Goal: Task Accomplishment & Management: Manage account settings

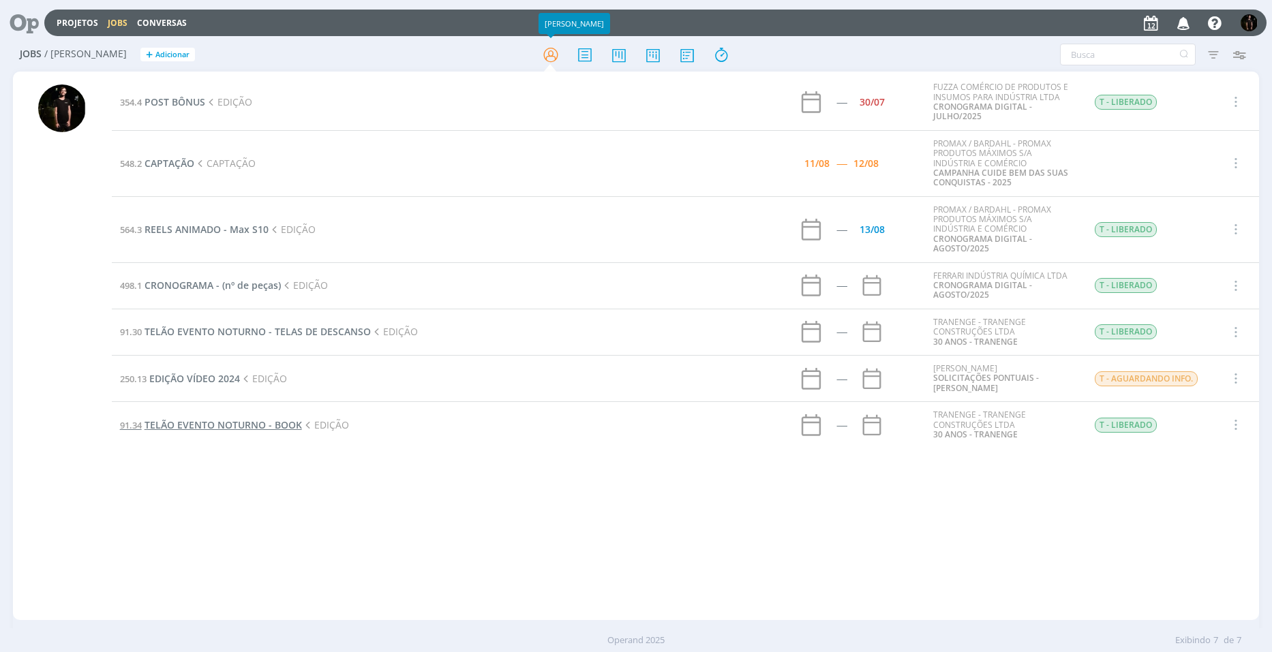
click at [198, 423] on span "TELÃO EVENTO NOTURNO - BOOK" at bounding box center [223, 425] width 157 height 13
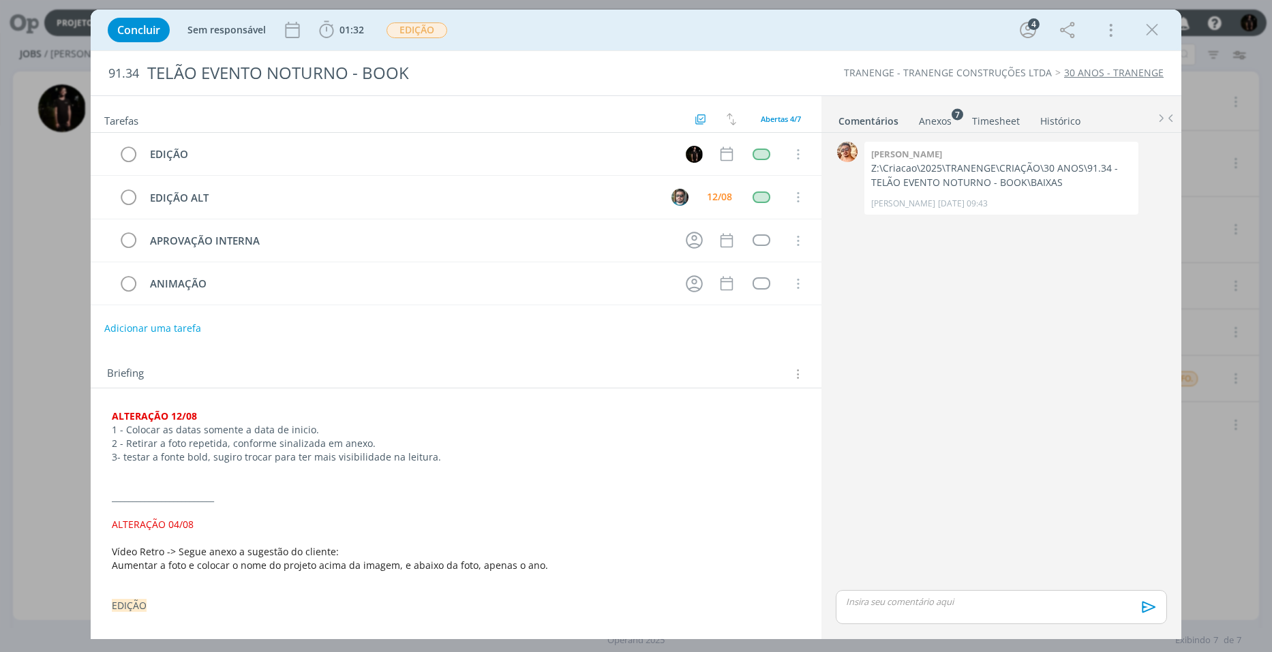
click at [986, 585] on div "0 [PERSON_NAME] Z:\Criacao\2025\TRANENGE\CRIAÇÃO\30 ANOS\91.34 - TELÃO EVENTO N…" at bounding box center [1001, 362] width 342 height 449
click at [984, 601] on p "dialog" at bounding box center [1002, 602] width 310 height 12
click at [1150, 609] on icon "dialog" at bounding box center [1147, 612] width 20 height 20
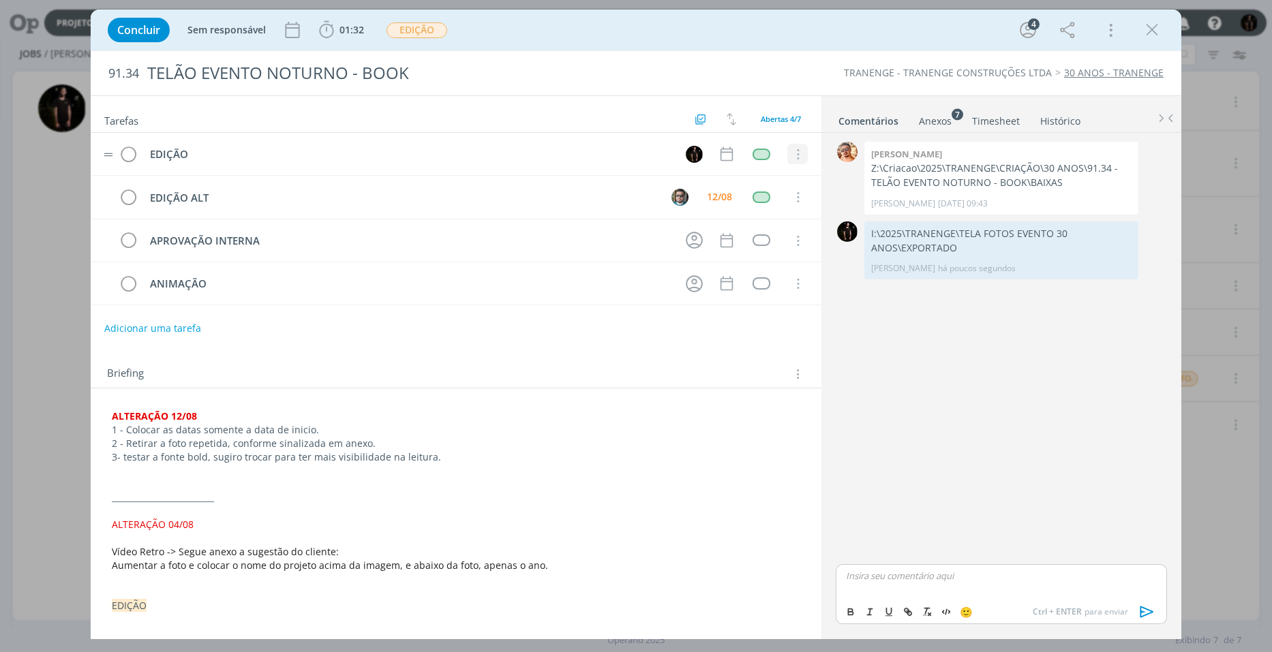
click at [796, 151] on icon "dialog" at bounding box center [796, 155] width 15 height 12
click at [716, 181] on link "Cancelar" at bounding box center [753, 178] width 108 height 22
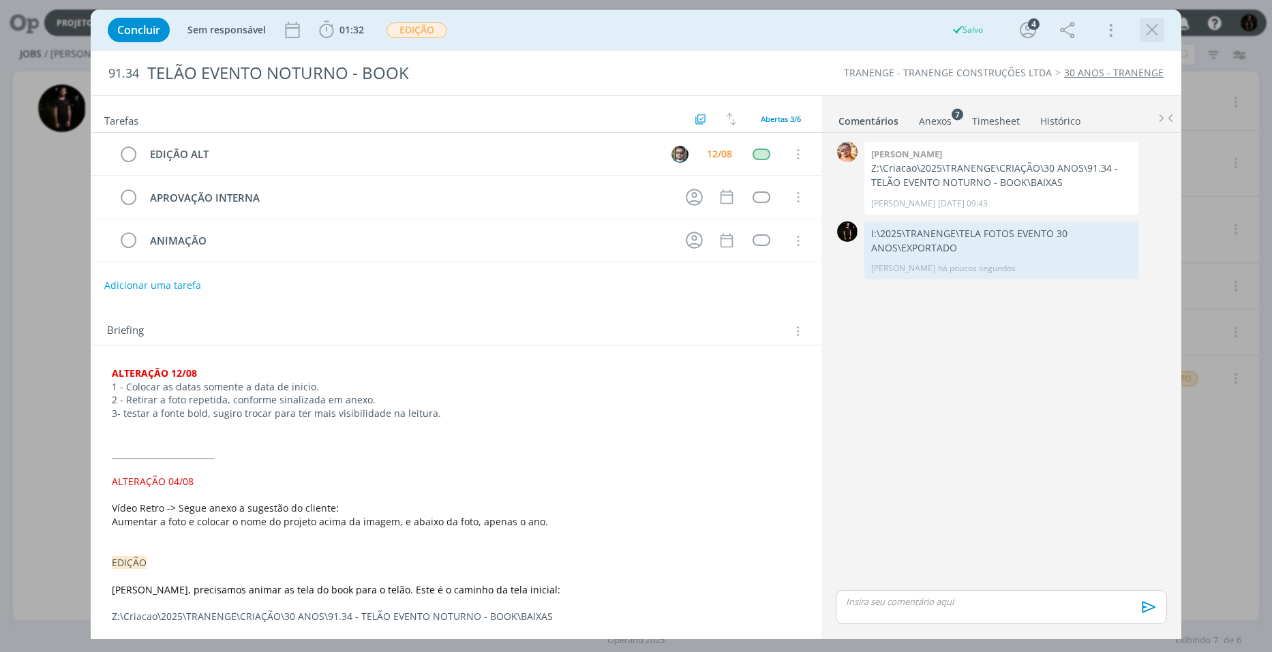
click at [1154, 39] on icon "dialog" at bounding box center [1152, 30] width 20 height 20
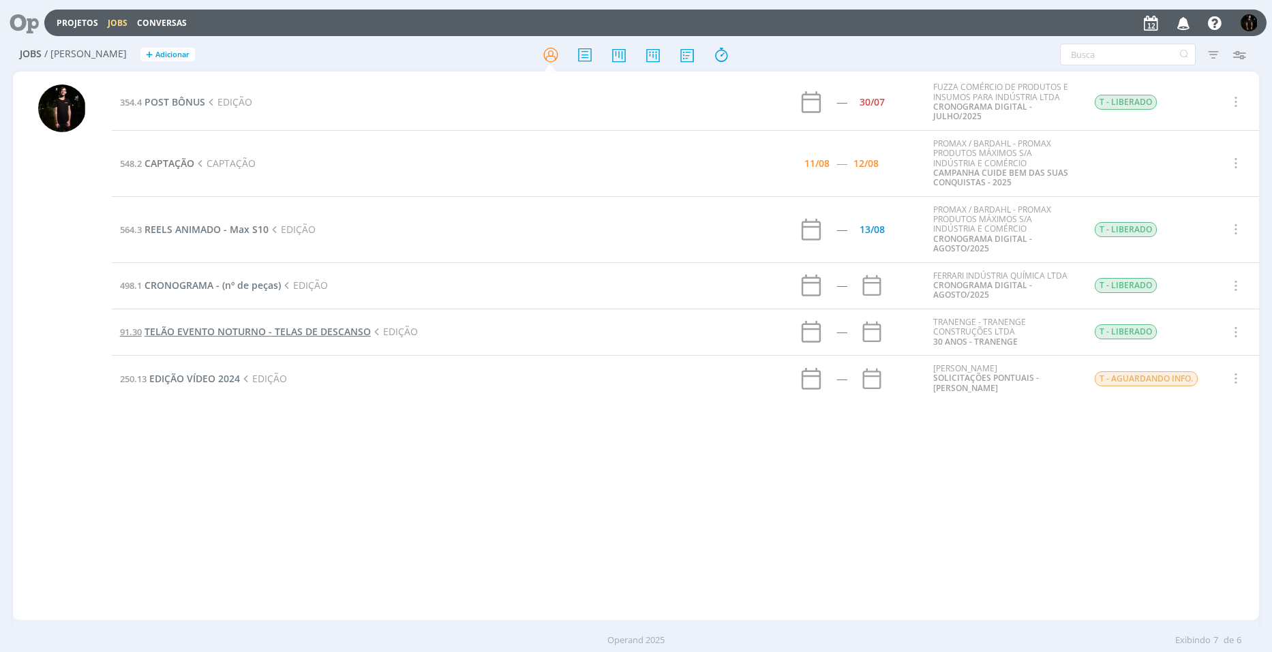
click at [220, 333] on span "TELÃO EVENTO NOTURNO - TELAS DE DESCANSO" at bounding box center [258, 331] width 226 height 13
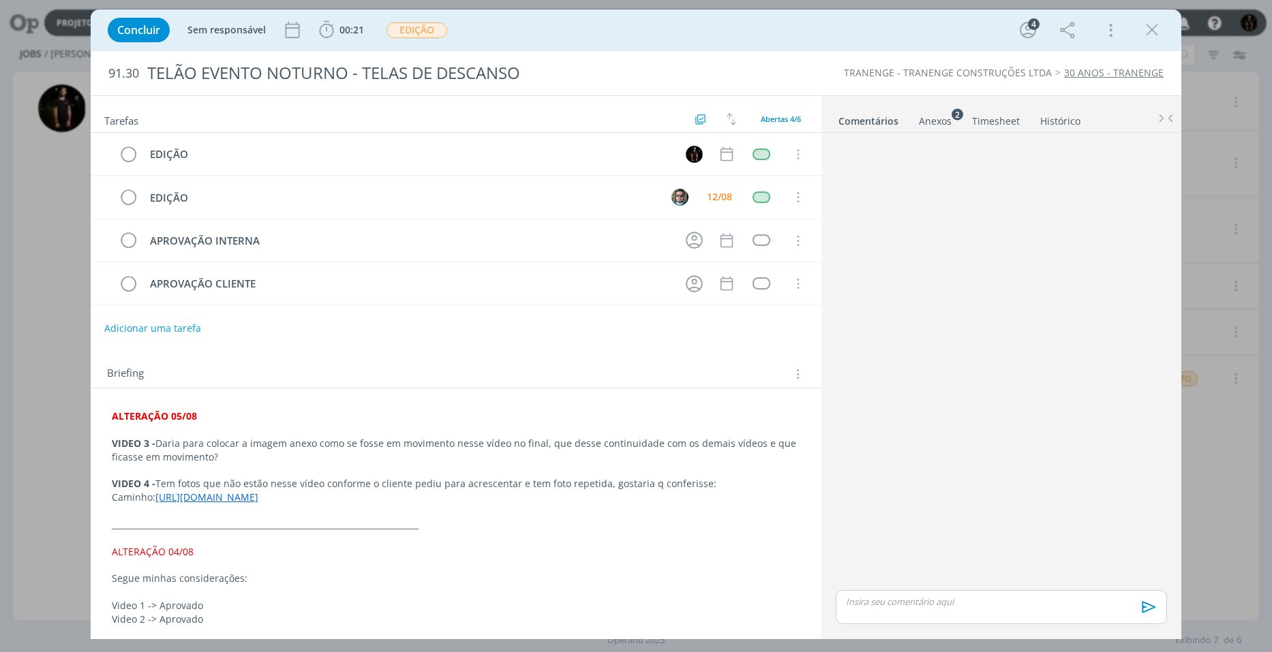
click at [928, 120] on div "Anexos 2" at bounding box center [935, 122] width 33 height 14
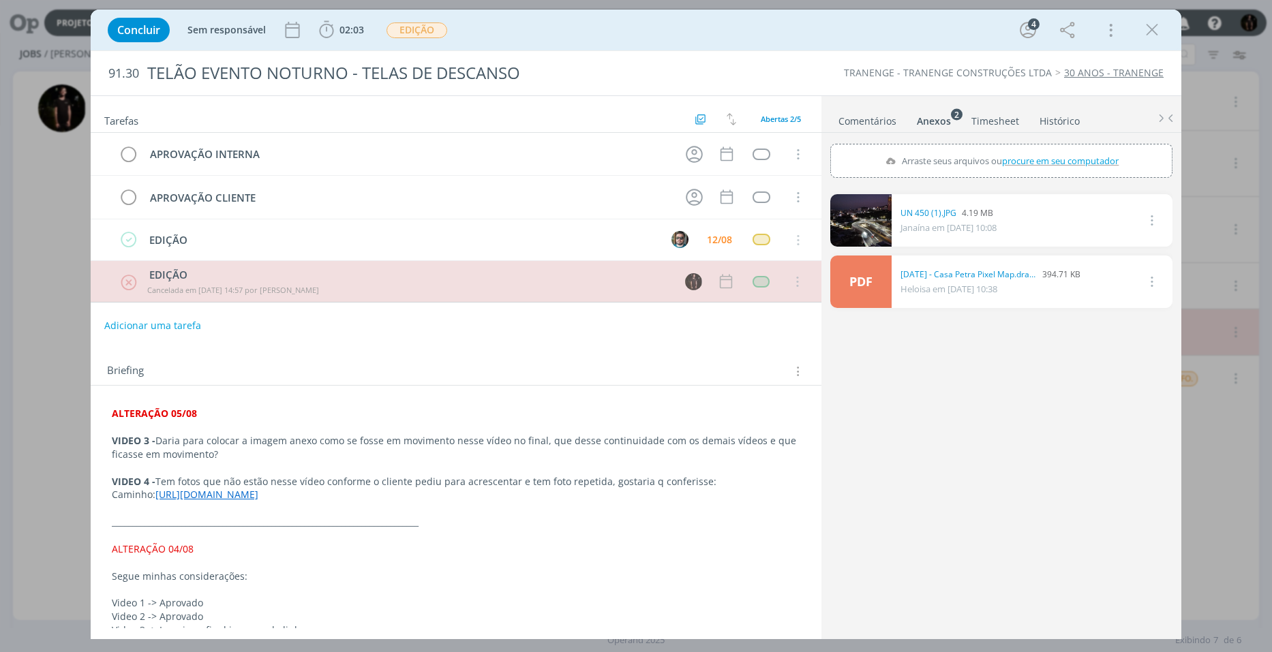
click at [247, 584] on p "Segue minhas considerações:" at bounding box center [456, 577] width 689 height 14
click at [259, 494] on link "[URL][DOMAIN_NAME]" at bounding box center [207, 495] width 103 height 13
click at [445, 538] on link "[URL][DOMAIN_NAME]" at bounding box center [409, 535] width 103 height 18
click at [866, 117] on link "Comentários" at bounding box center [867, 118] width 59 height 20
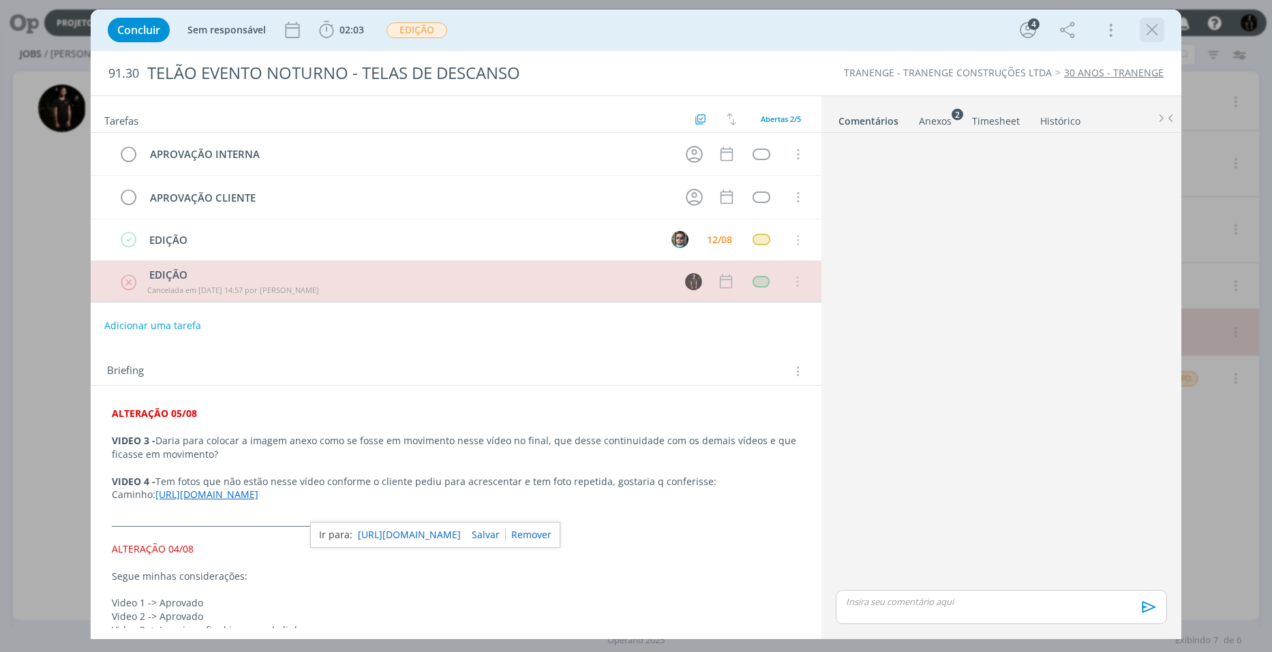
click at [1156, 24] on icon "dialog" at bounding box center [1152, 30] width 20 height 20
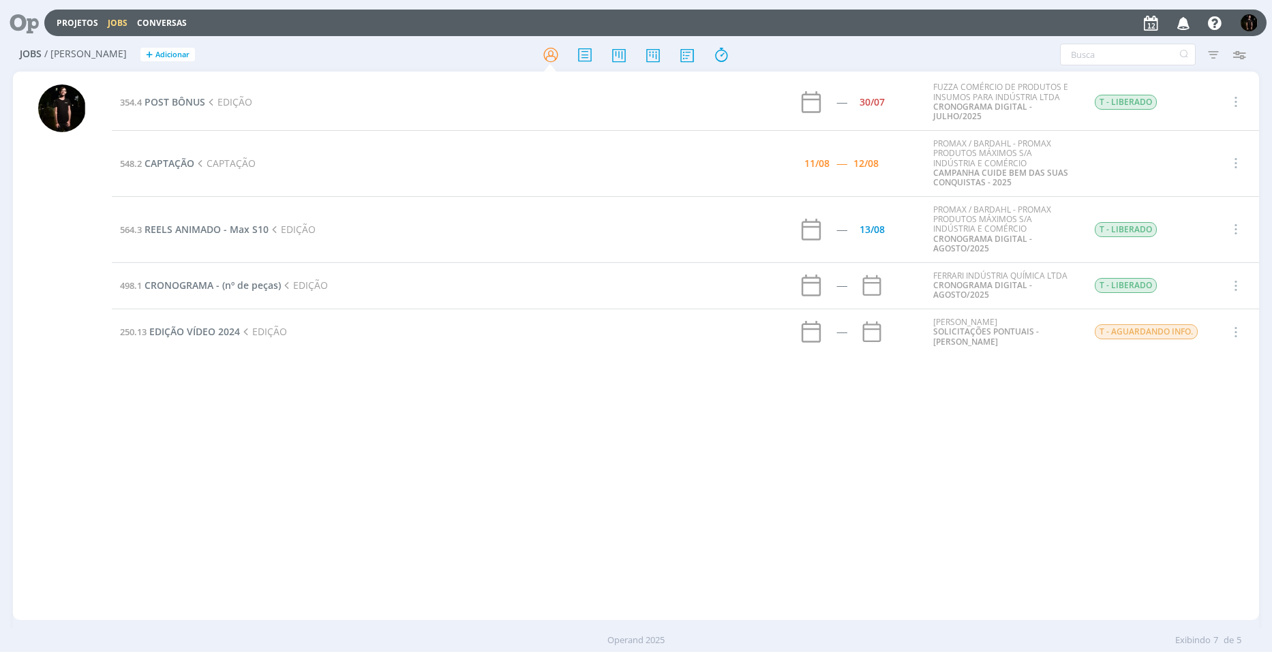
click at [1181, 25] on icon "button" at bounding box center [1184, 22] width 24 height 23
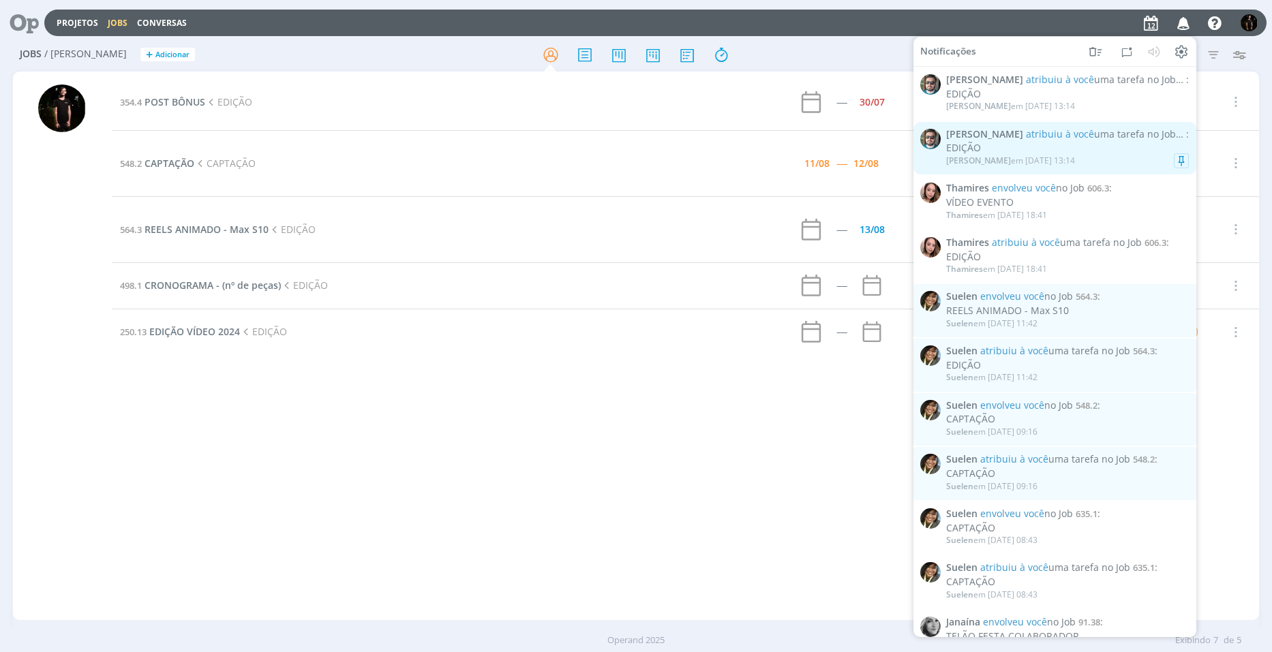
click at [1077, 143] on div "EDIÇÃO" at bounding box center [1067, 148] width 243 height 12
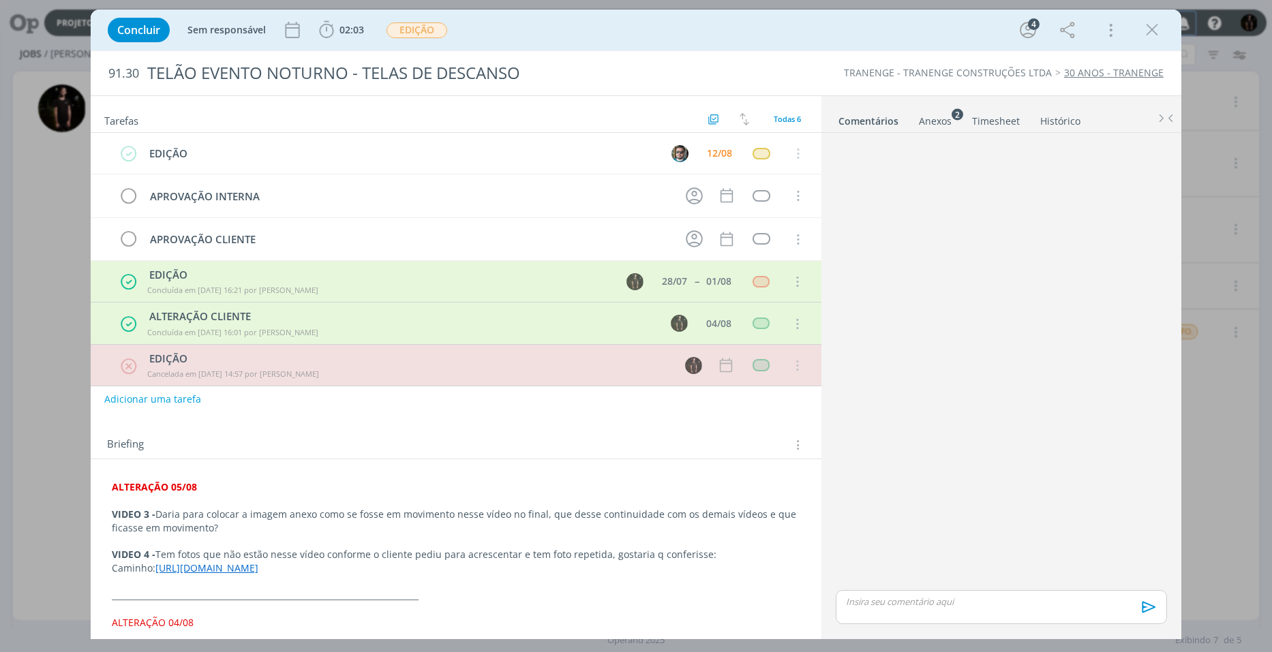
scroll to position [10, 0]
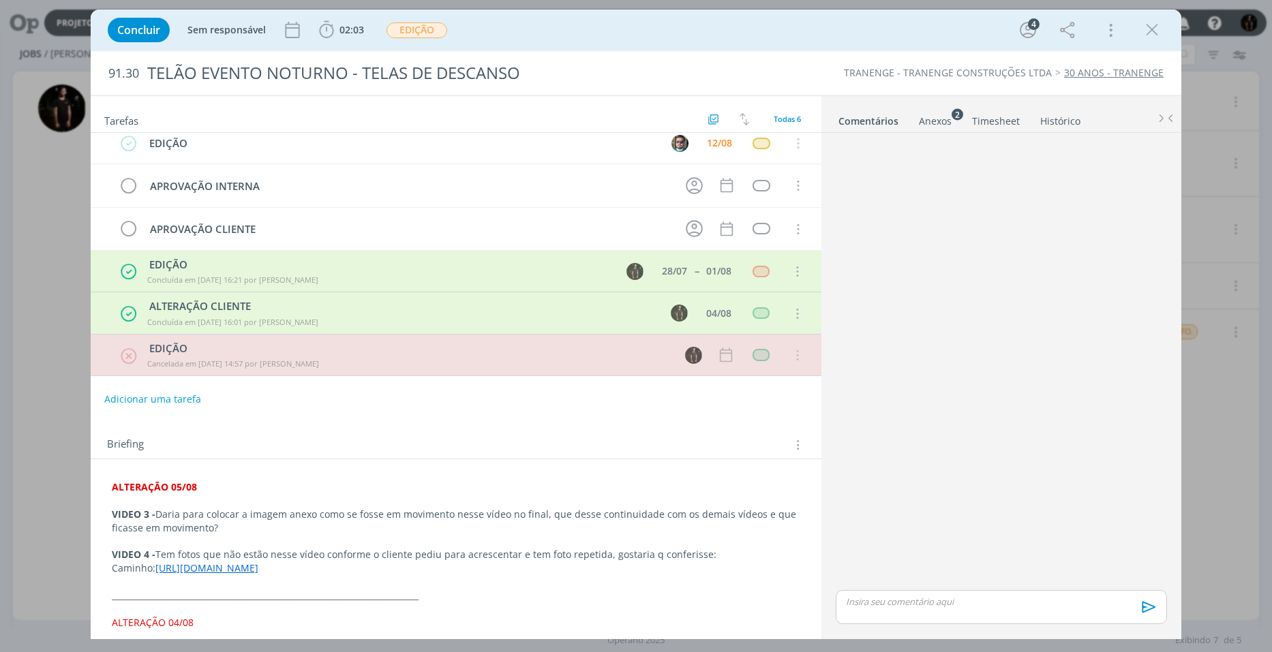
click at [873, 119] on link "Comentários" at bounding box center [868, 118] width 61 height 20
click at [923, 119] on div "Anexos 2" at bounding box center [935, 122] width 33 height 14
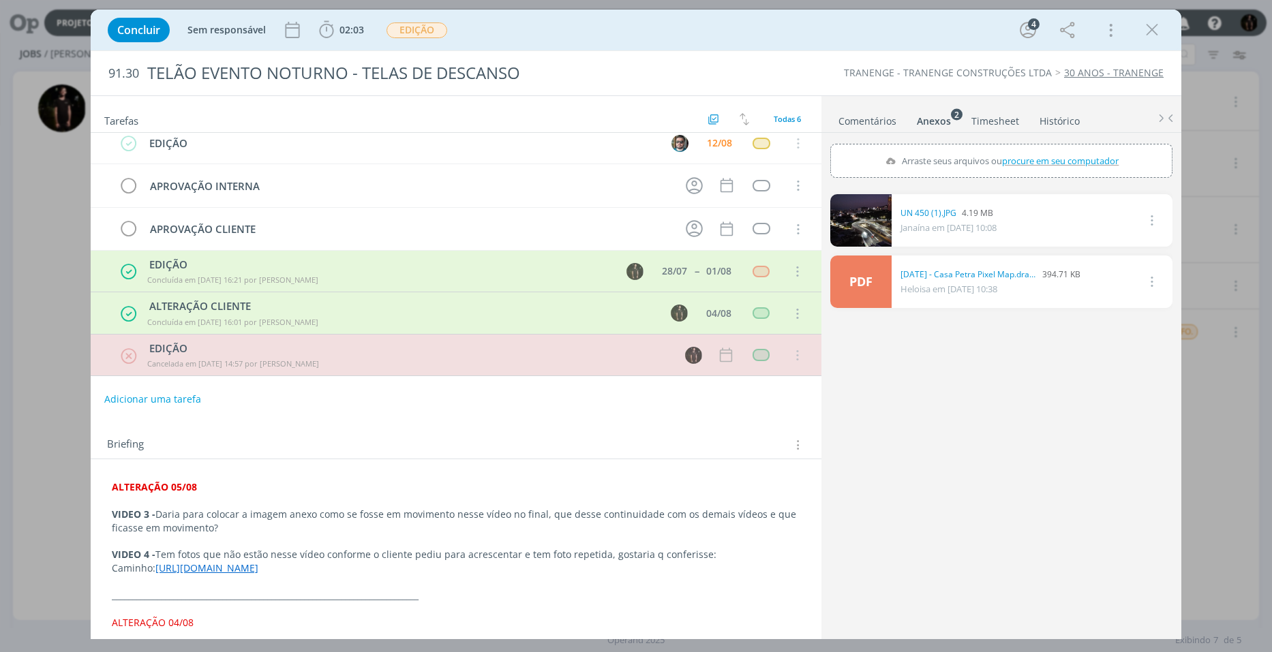
click at [875, 120] on link "Comentários" at bounding box center [867, 118] width 59 height 20
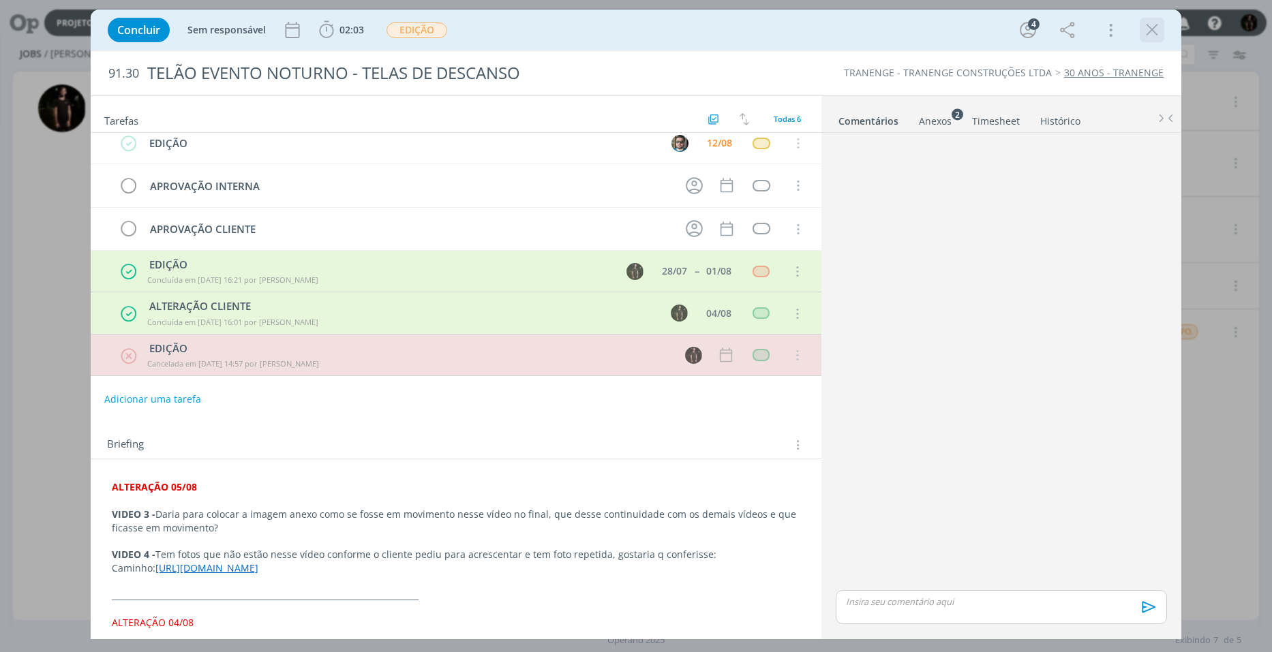
click at [1157, 31] on icon "dialog" at bounding box center [1152, 30] width 20 height 20
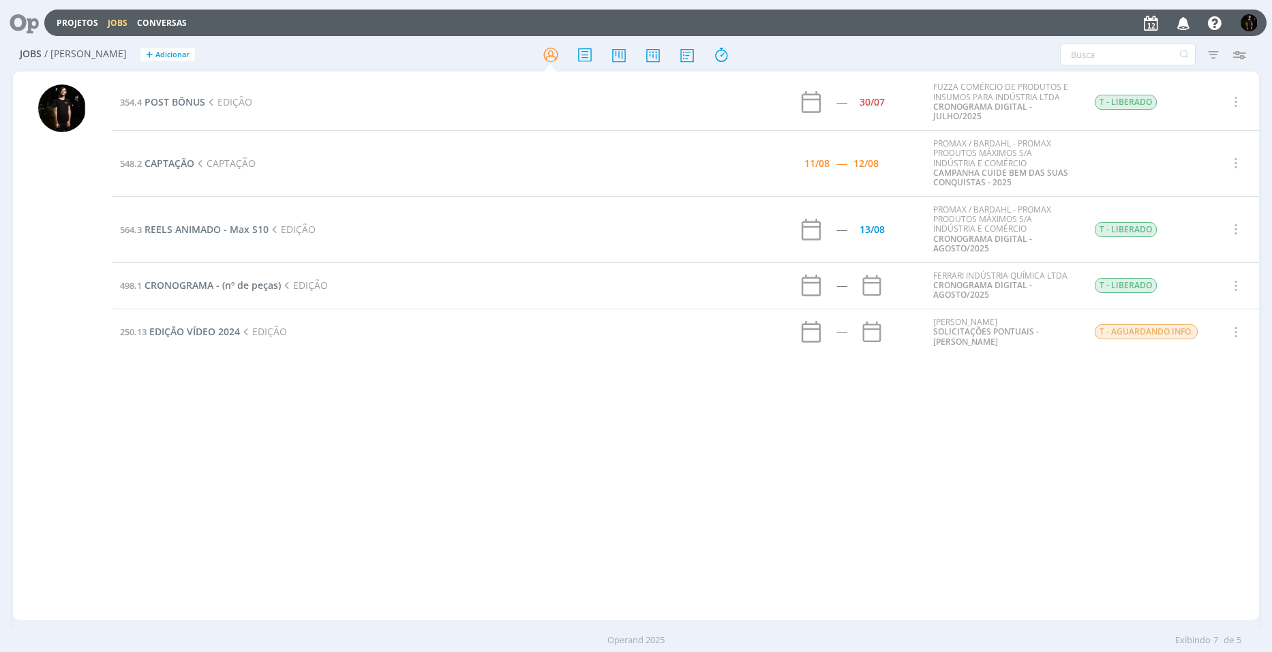
click at [1183, 25] on div at bounding box center [636, 326] width 1272 height 652
click at [1186, 27] on icon "button" at bounding box center [1184, 22] width 24 height 23
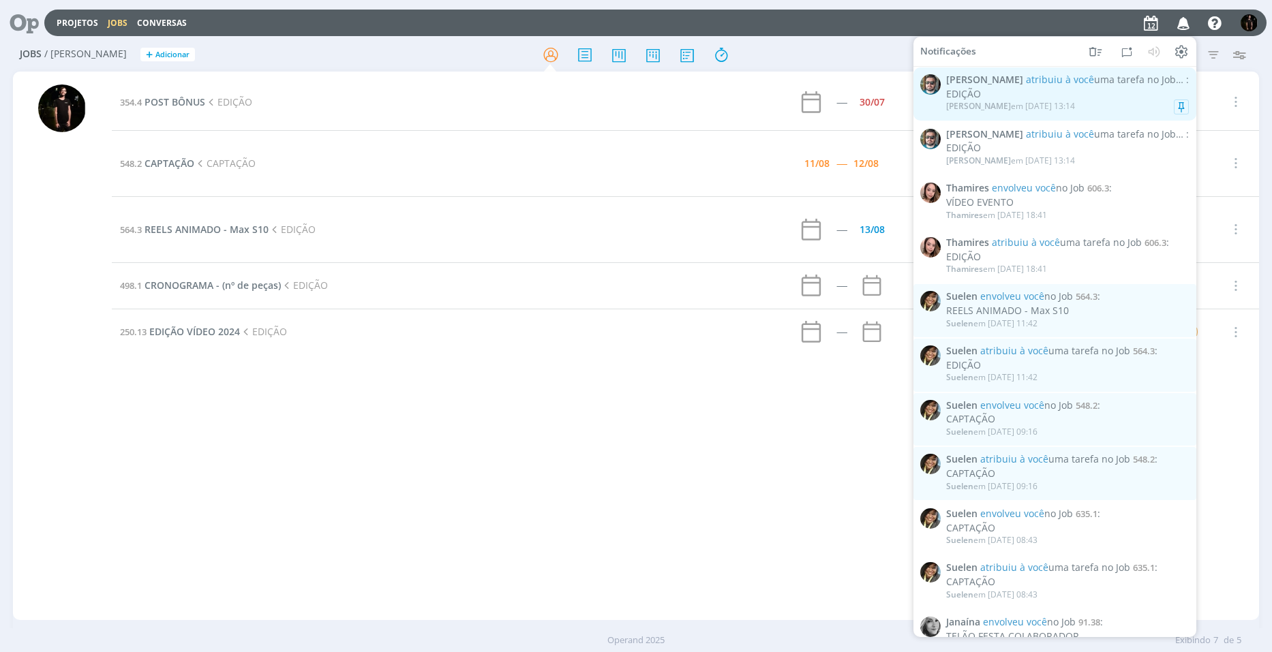
click at [991, 91] on div "EDIÇÃO" at bounding box center [1067, 95] width 243 height 12
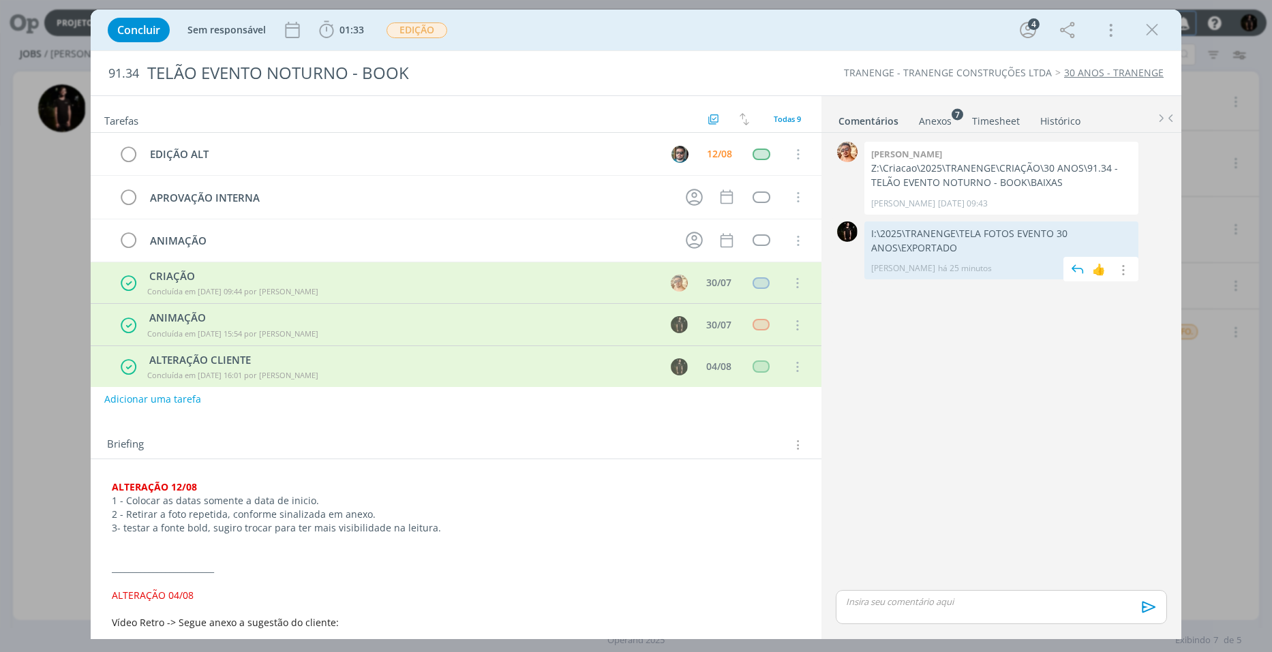
scroll to position [138, 0]
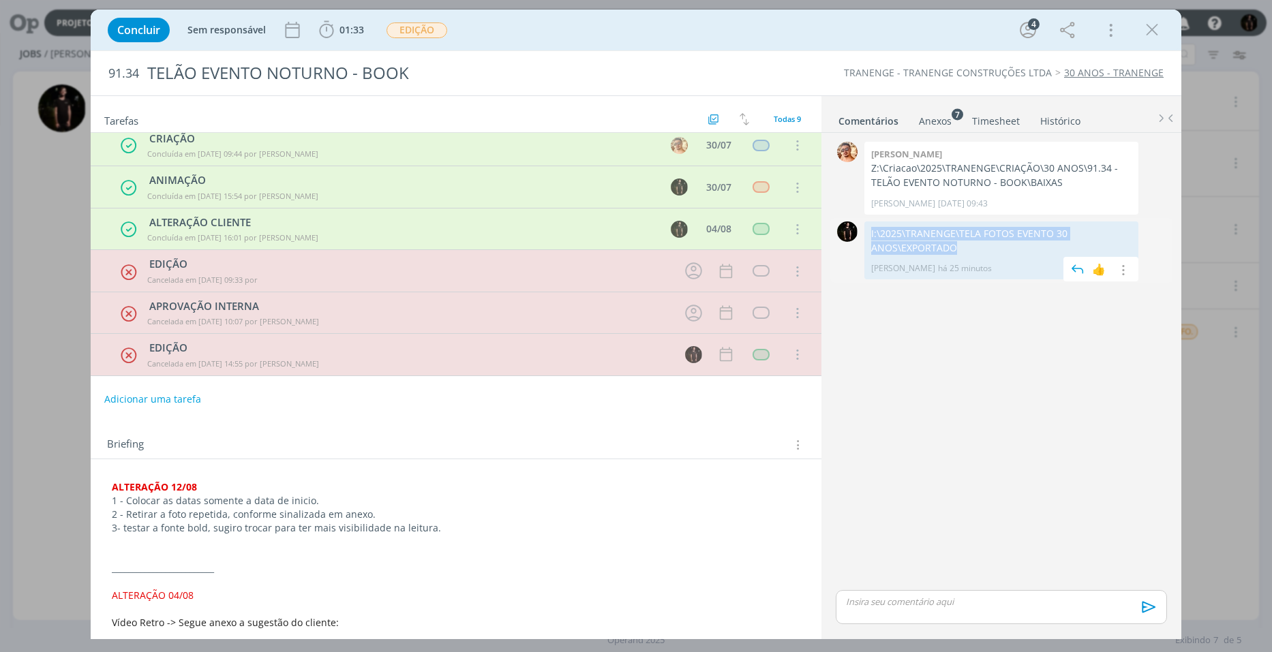
drag, startPoint x: 962, startPoint y: 247, endPoint x: 869, endPoint y: 235, distance: 93.6
click at [869, 235] on div "I:\2025\TRANENGE\TELA FOTOS EVENTO 30 ANOS\EXPORTADO [PERSON_NAME] há 25 minuto…" at bounding box center [1001, 251] width 274 height 59
click at [1123, 275] on icon "dialog" at bounding box center [1122, 270] width 15 height 13
click at [1059, 320] on link "Excluir" at bounding box center [1076, 312] width 108 height 22
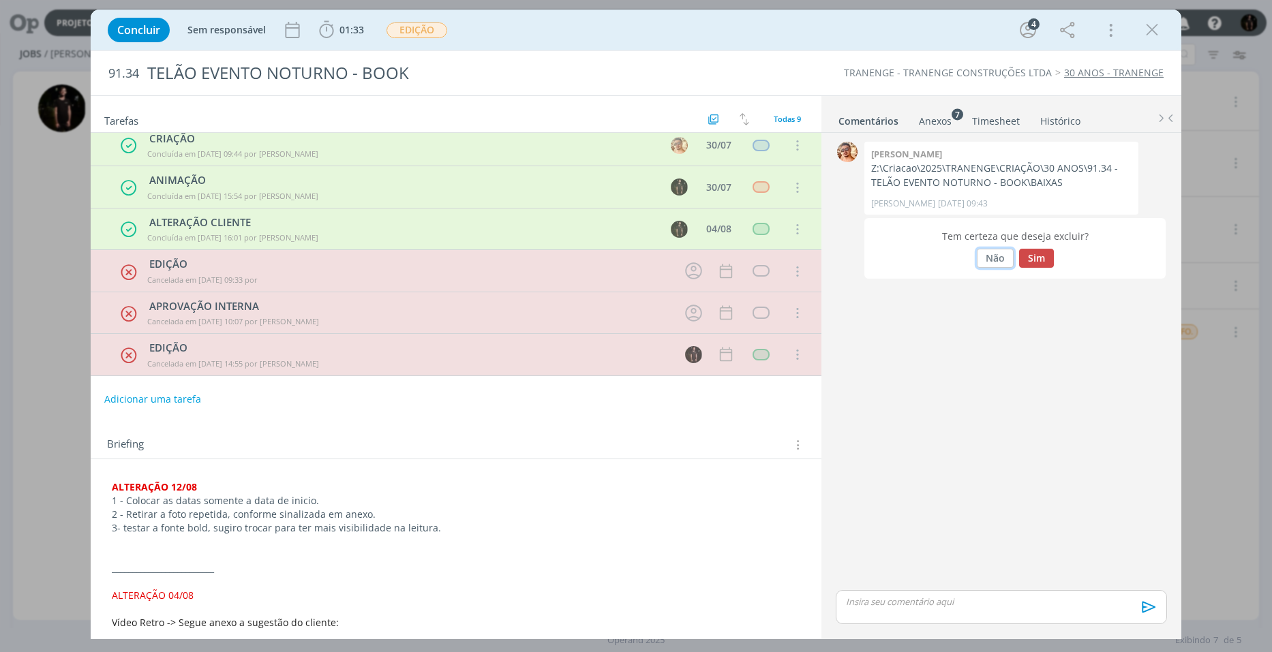
click at [988, 262] on button "Não" at bounding box center [995, 258] width 37 height 19
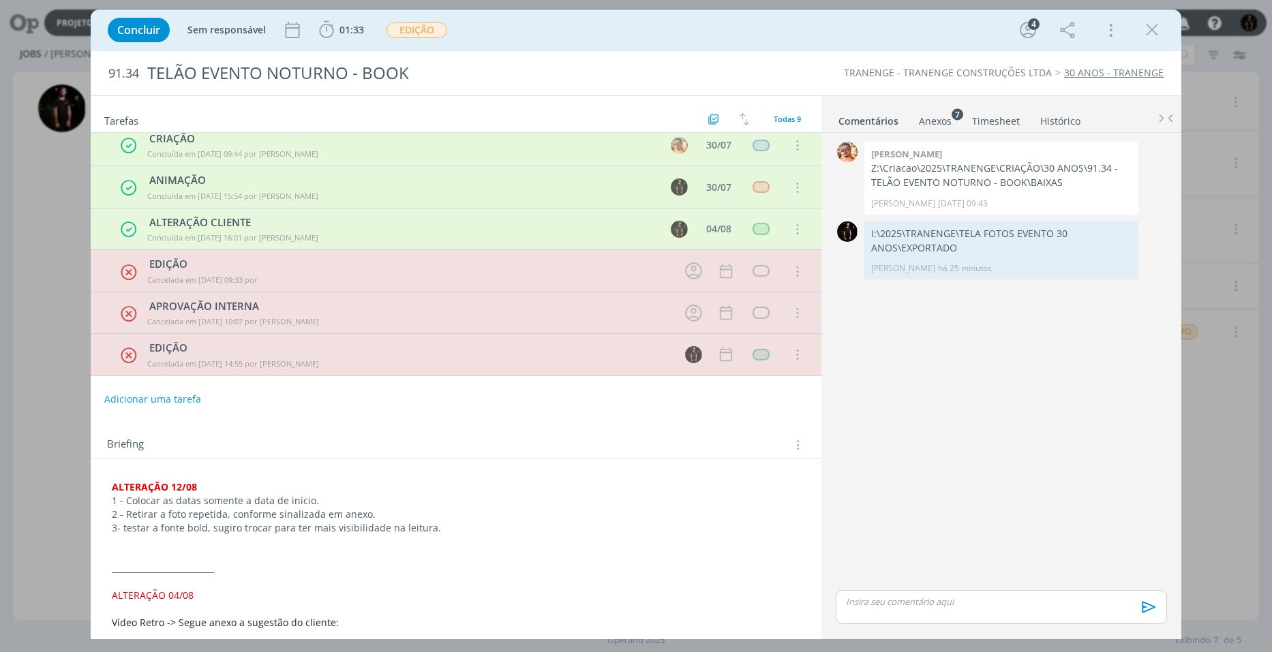
click at [911, 18] on div "Concluir Sem responsável 01:33 Iniciar Apontar Data * [DATE] Horas * 00:00 Tare…" at bounding box center [636, 30] width 1070 height 33
click at [1126, 271] on icon "dialog" at bounding box center [1122, 270] width 15 height 13
click at [1083, 317] on link "Excluir" at bounding box center [1076, 312] width 108 height 22
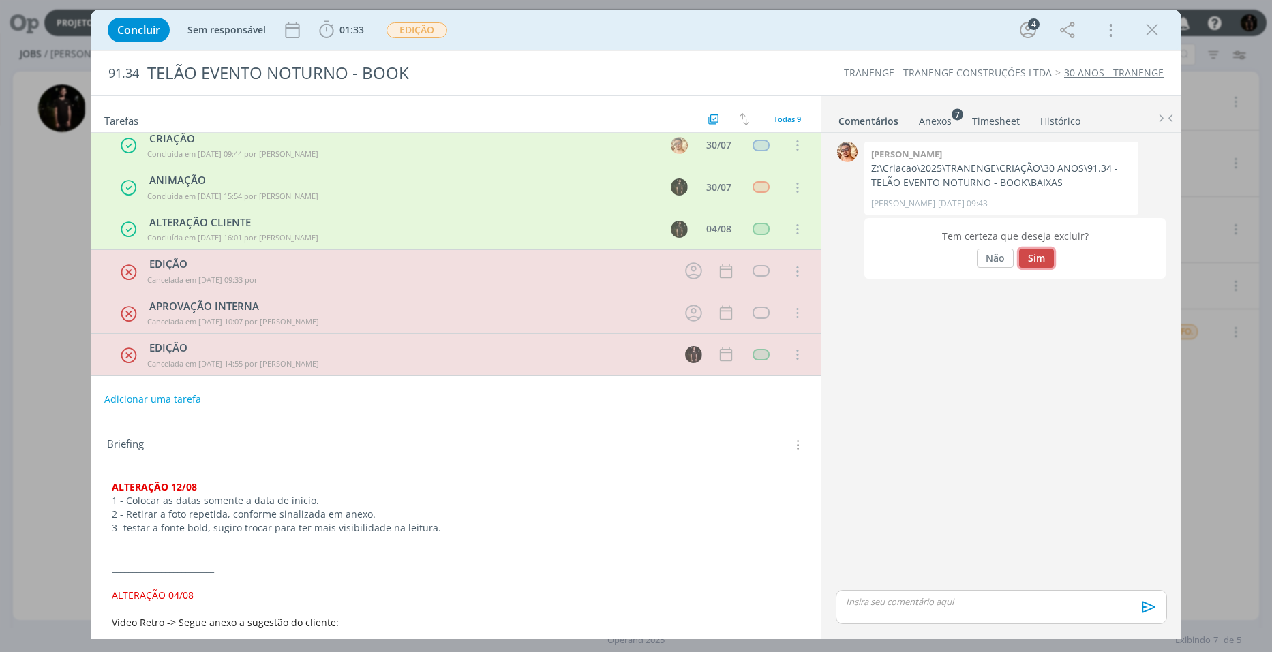
click at [1038, 261] on button "Sim" at bounding box center [1036, 258] width 35 height 19
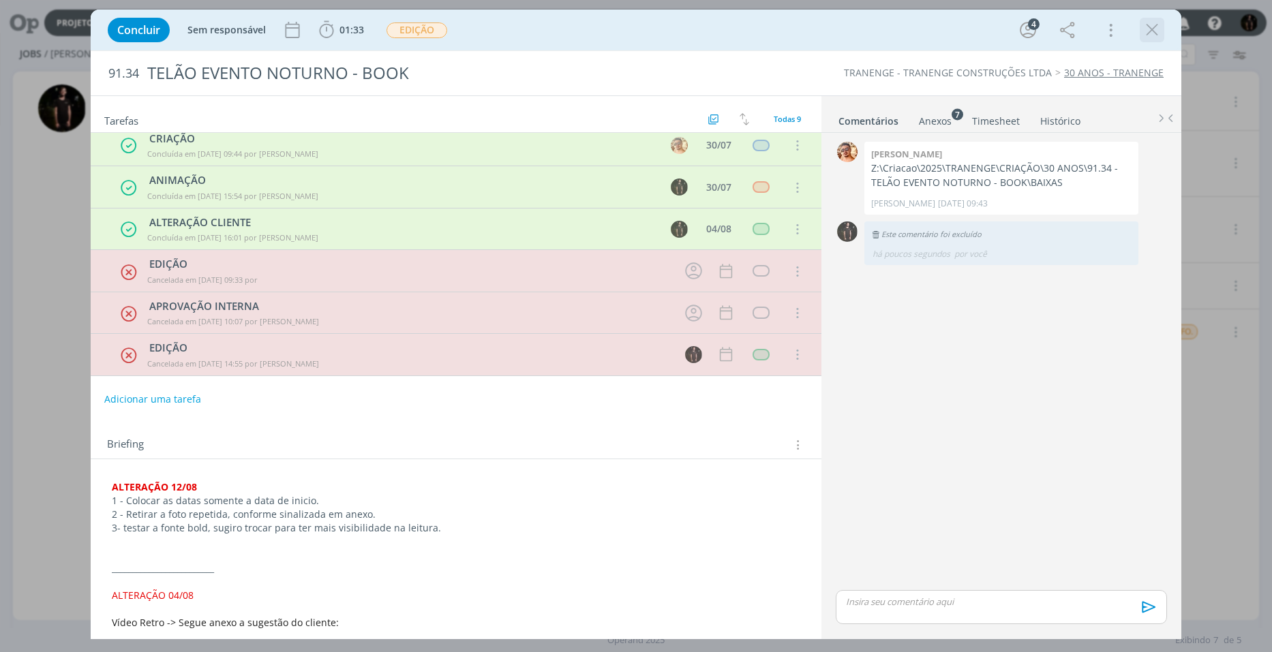
click at [1155, 31] on icon "dialog" at bounding box center [1152, 30] width 20 height 20
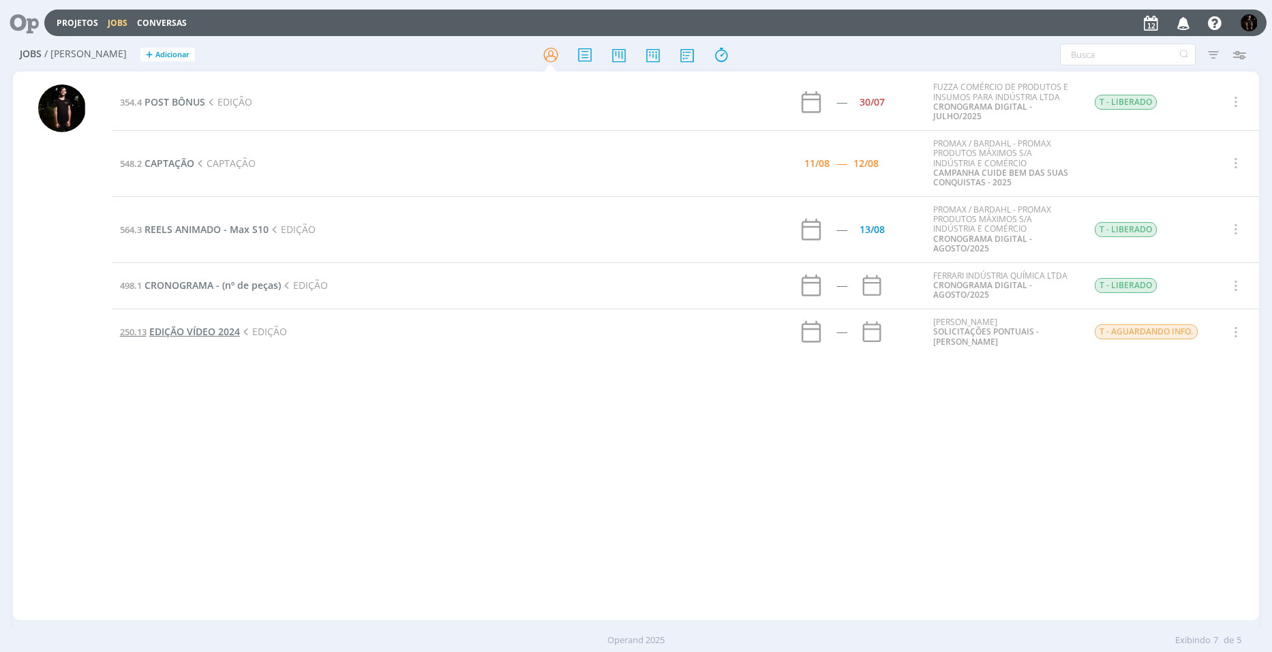
click at [207, 330] on span "EDIÇÃO VÍDEO 2024" at bounding box center [194, 331] width 91 height 13
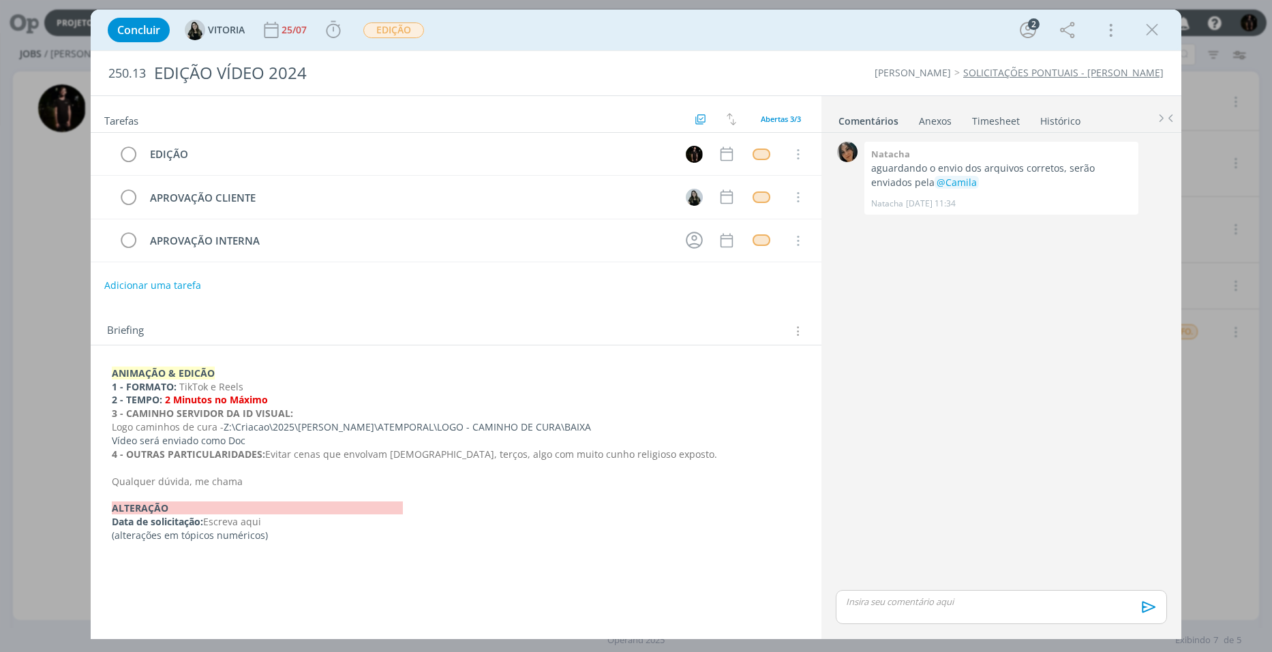
click at [1151, 43] on div "Concluir [GEOGRAPHIC_DATA] 25/07 Iniciar Apontar Data * [DATE] Horas * 00:00 Ta…" at bounding box center [636, 30] width 1070 height 33
click at [1158, 30] on icon "dialog" at bounding box center [1152, 30] width 20 height 20
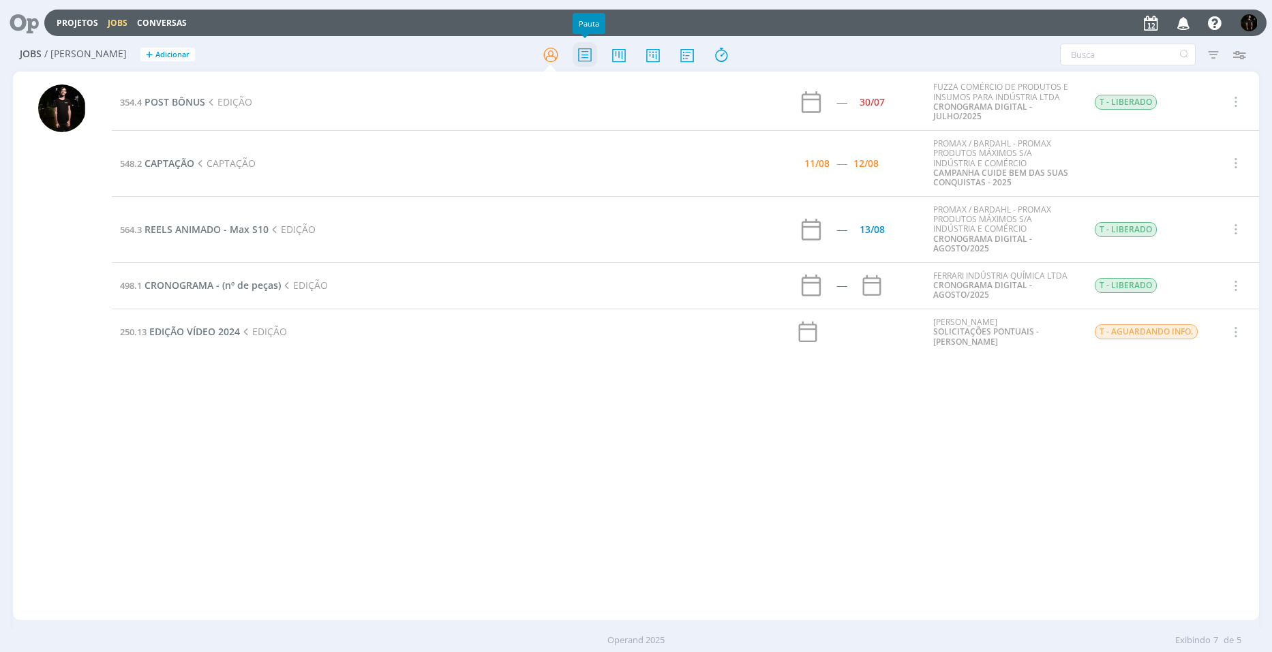
click at [574, 52] on icon at bounding box center [585, 55] width 25 height 27
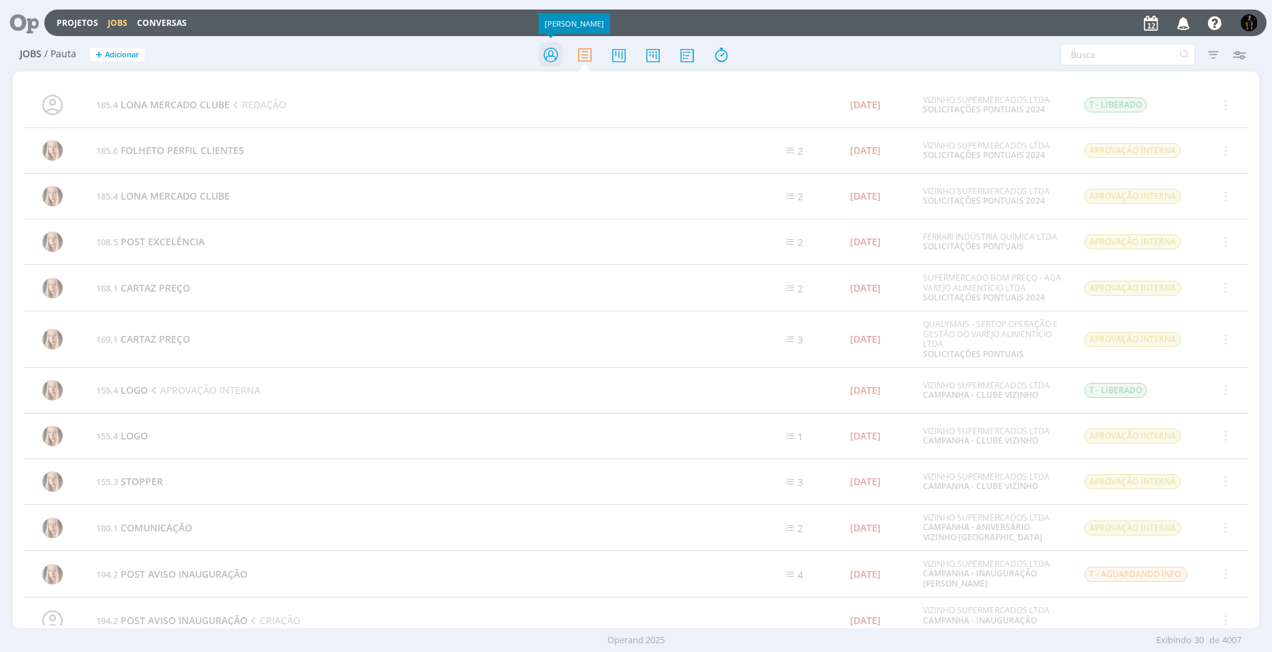
click at [552, 55] on icon at bounding box center [551, 55] width 25 height 27
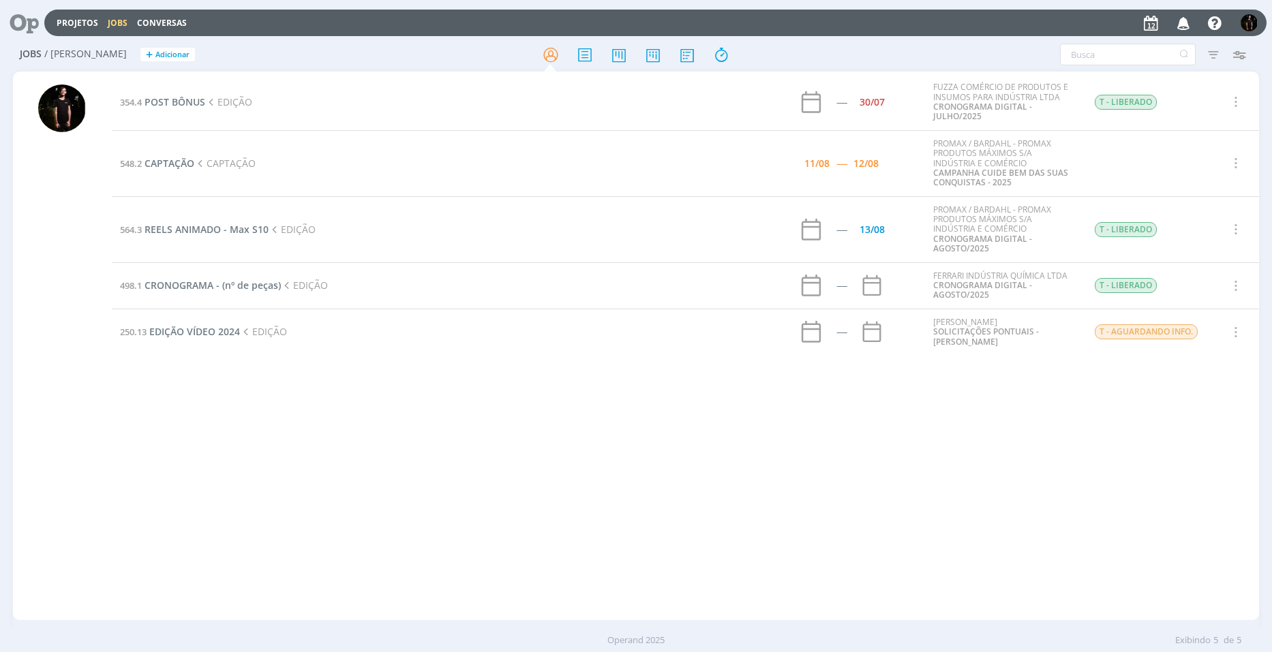
click at [1183, 27] on icon "button" at bounding box center [1184, 22] width 24 height 23
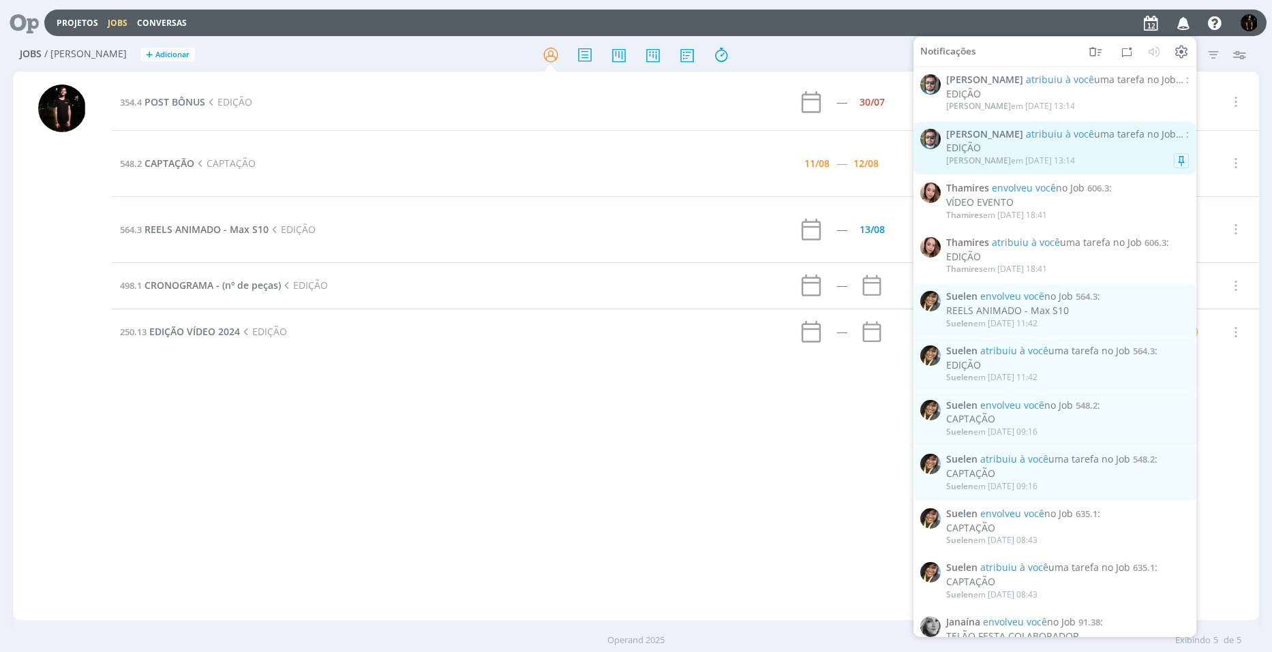
click at [1077, 145] on div "EDIÇÃO" at bounding box center [1067, 148] width 243 height 12
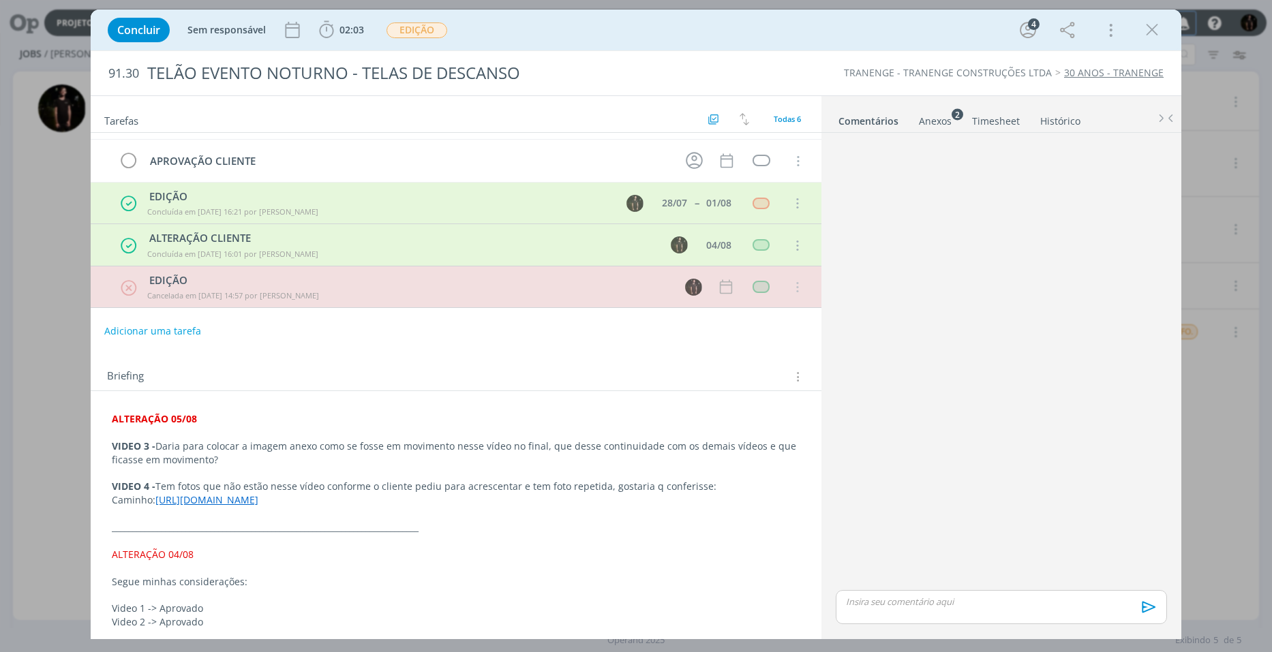
scroll to position [136, 0]
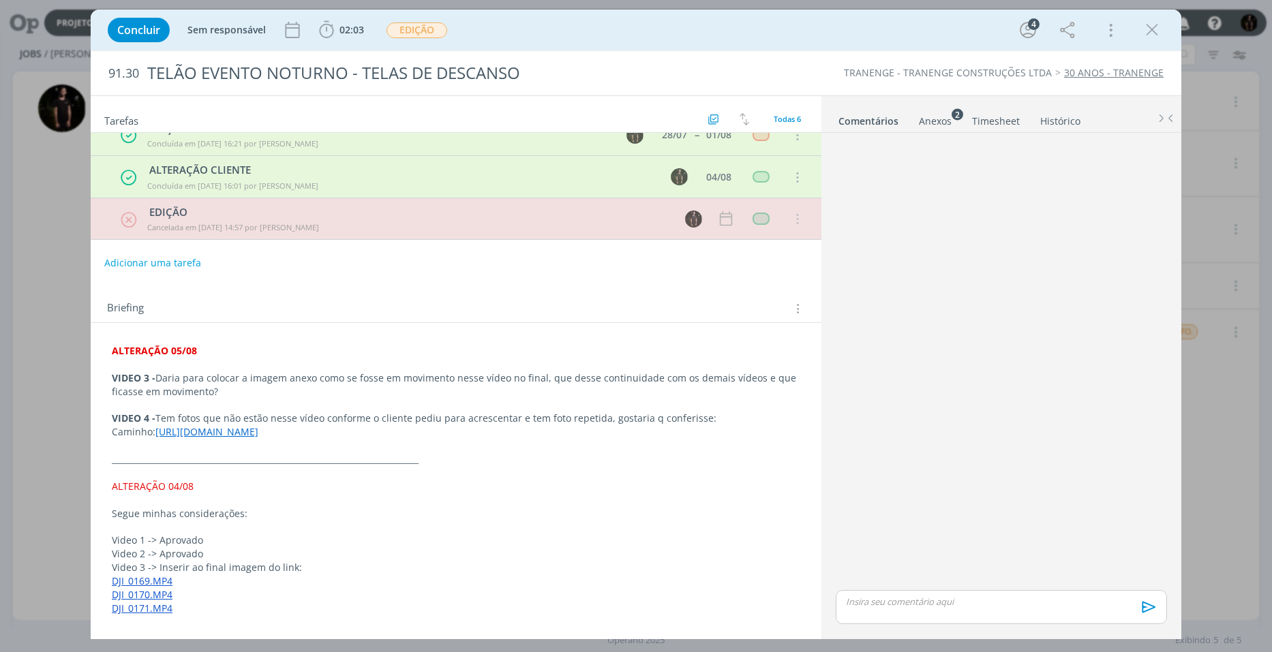
click at [920, 121] on div "Anexos 2" at bounding box center [935, 122] width 33 height 14
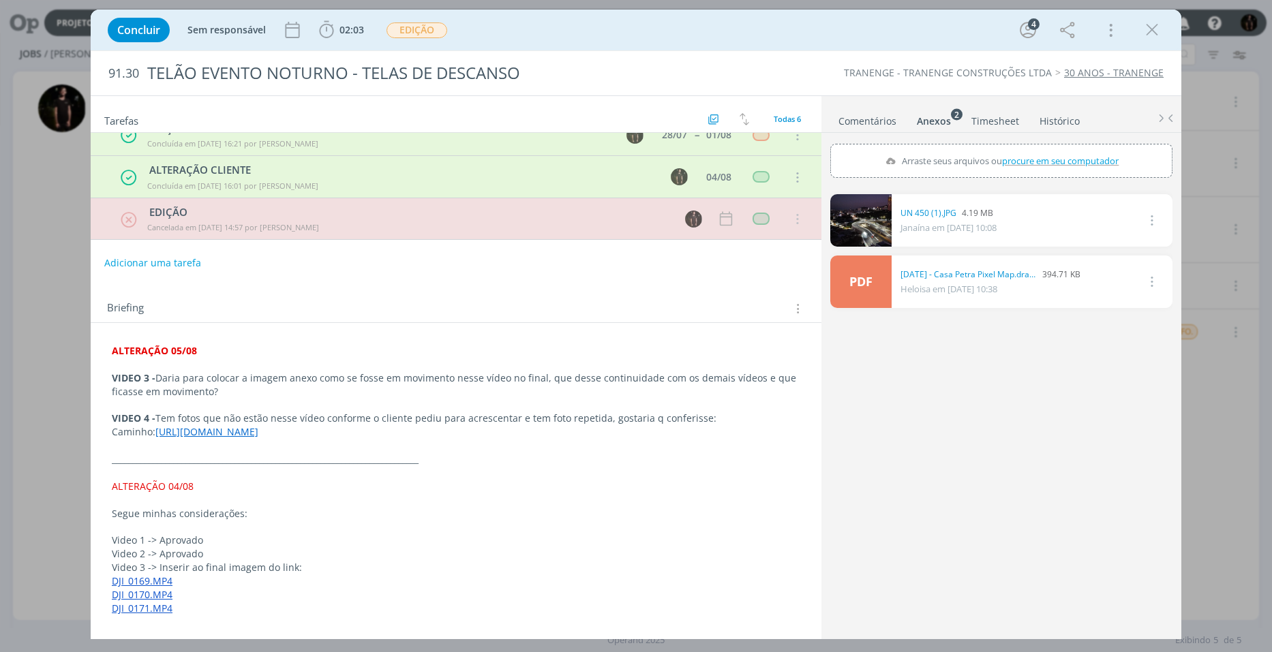
click at [872, 219] on link "dialog" at bounding box center [860, 220] width 61 height 52
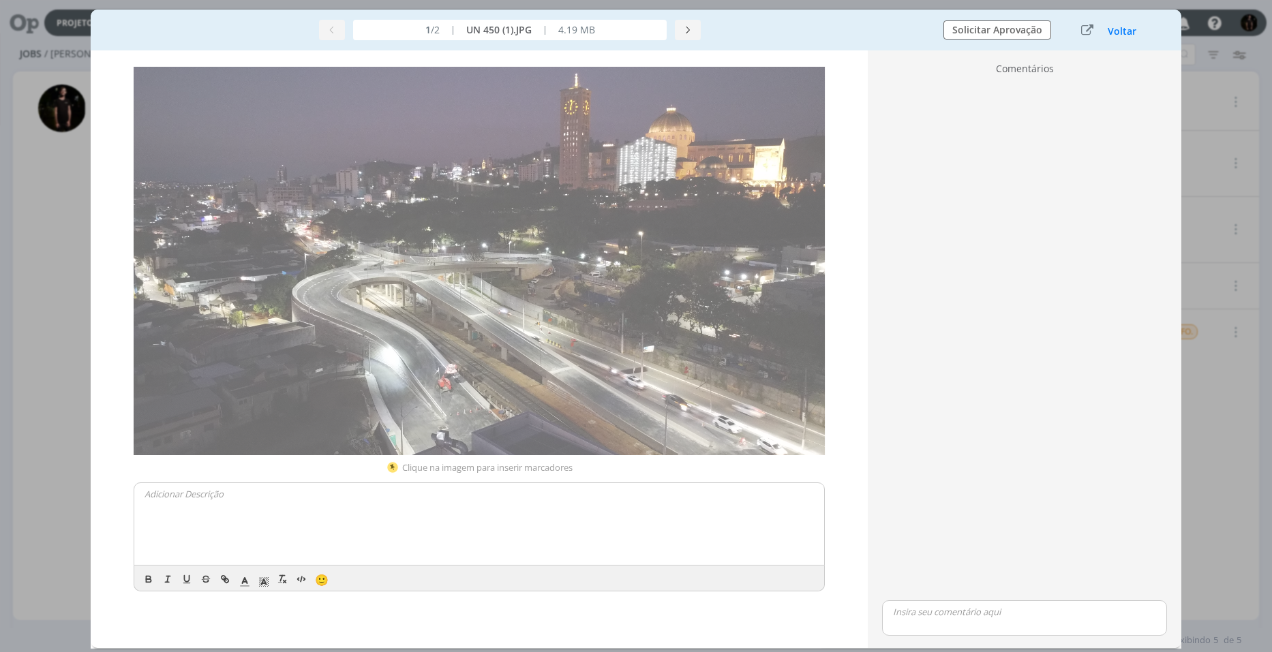
click at [1126, 39] on div "1 /2 | UN 450 (1).JPG | 4.19 MB Solicitar Aprovação Voltar" at bounding box center [636, 30] width 1091 height 41
click at [1126, 35] on button "Voltar" at bounding box center [1122, 31] width 30 height 11
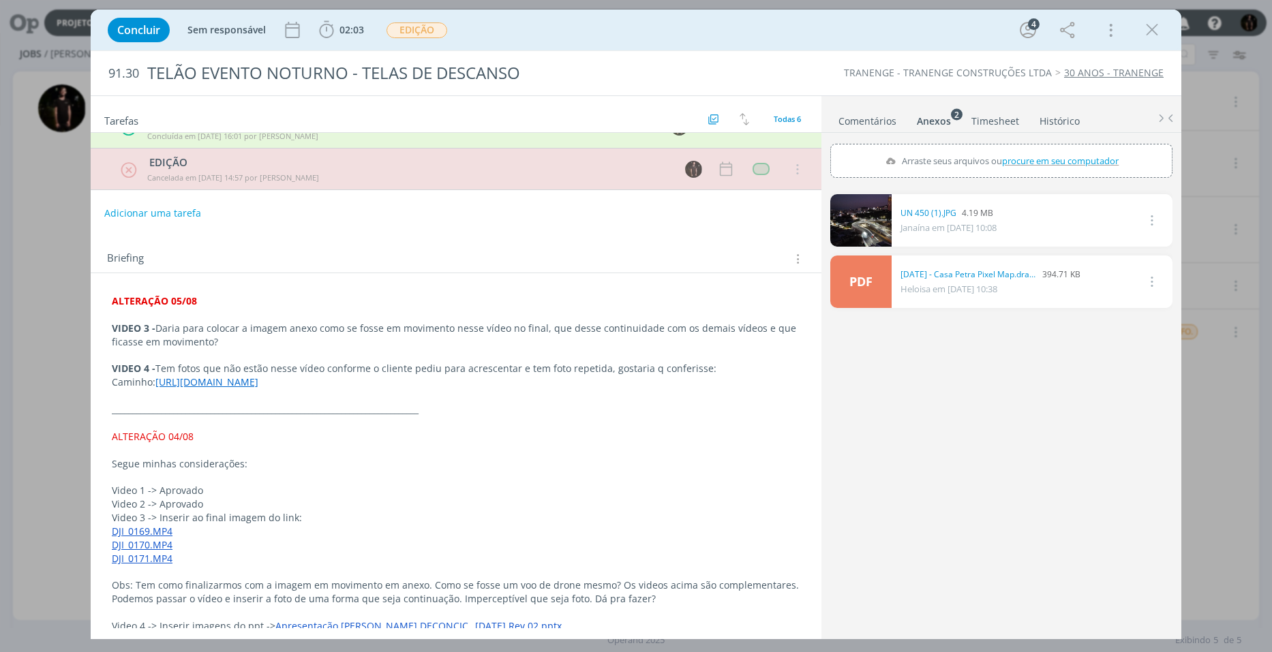
scroll to position [0, 0]
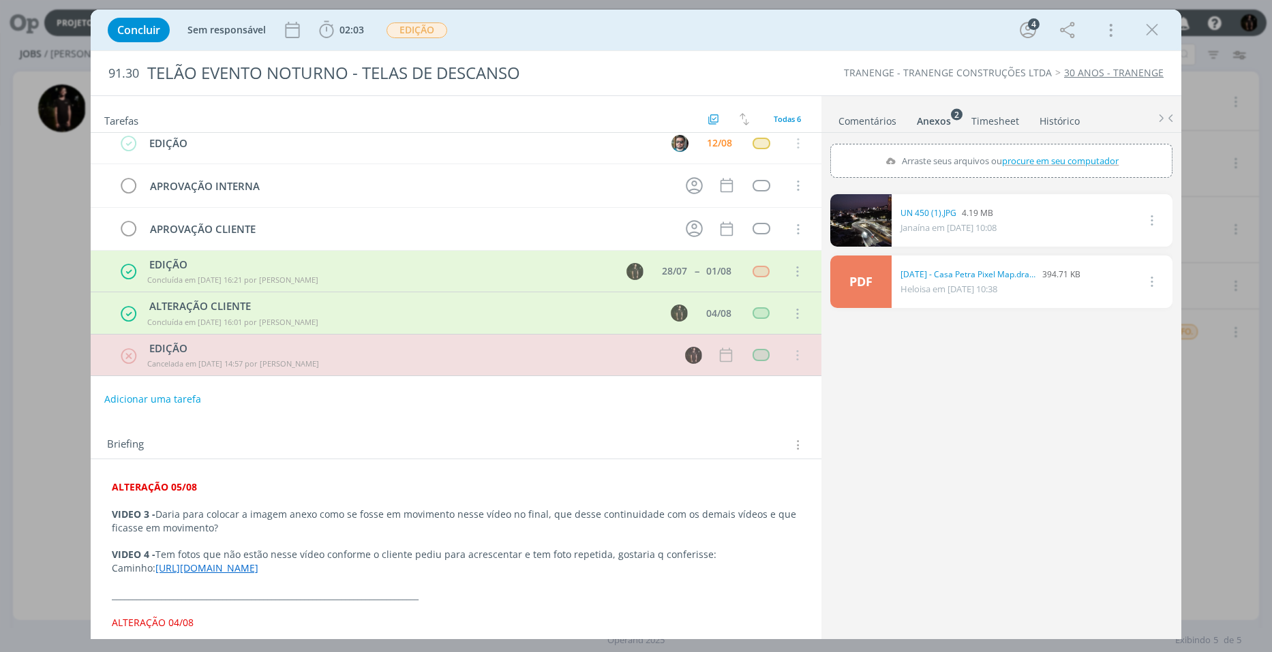
click at [87, 574] on div "Concluir Sem responsável 02:03 Iniciar Apontar Data * [DATE] Horas * 00:00 Tare…" at bounding box center [636, 326] width 1272 height 652
click at [883, 226] on link "dialog" at bounding box center [860, 220] width 61 height 52
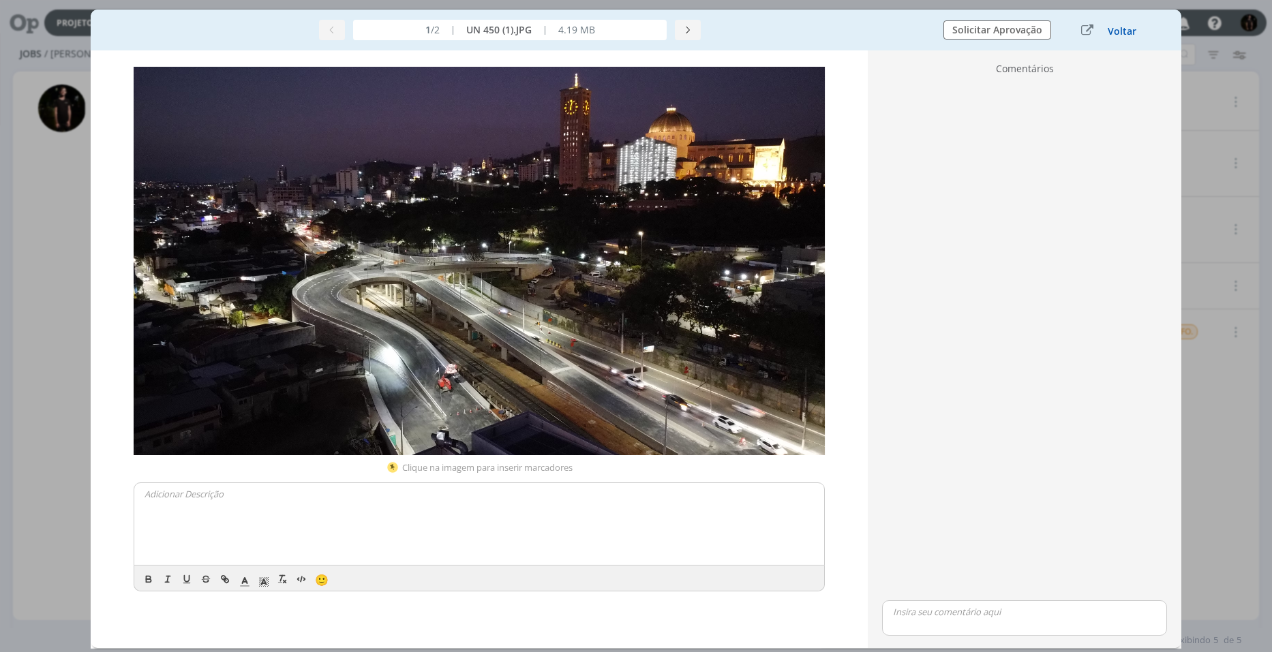
click at [1129, 37] on button "Voltar" at bounding box center [1122, 31] width 30 height 11
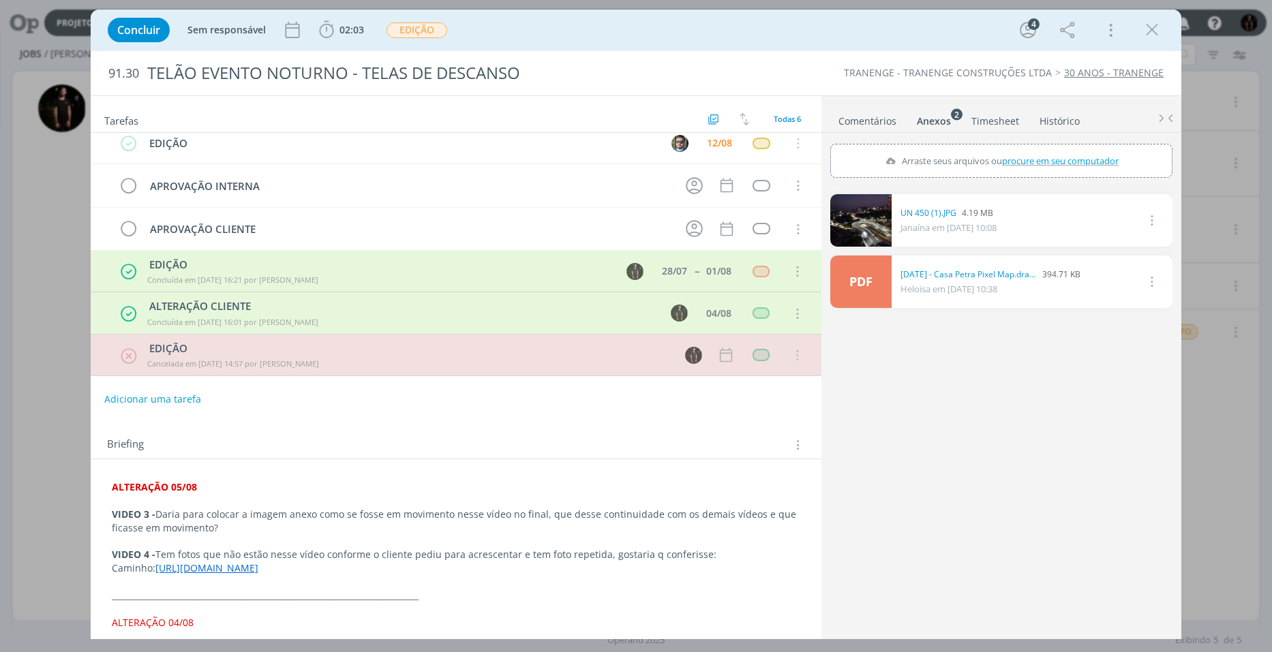
click at [917, 123] on div "Anexos 2" at bounding box center [934, 122] width 34 height 14
click at [936, 213] on link "UN 450 (1).JPG" at bounding box center [929, 213] width 56 height 12
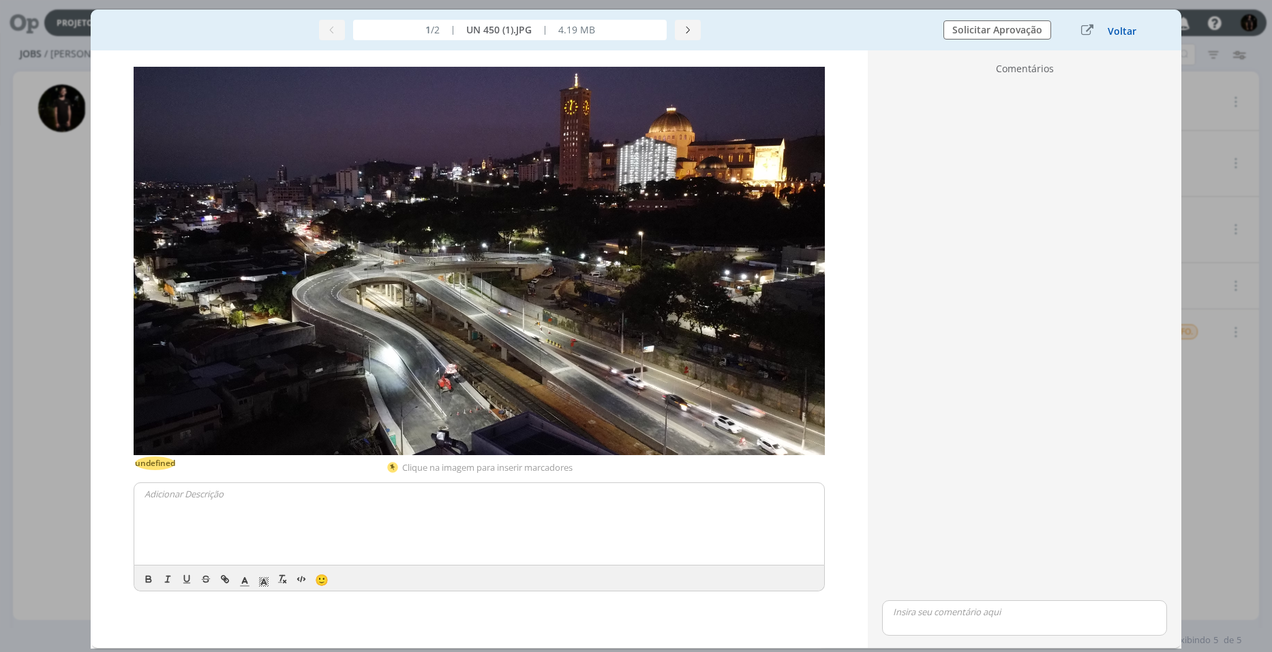
click at [1126, 27] on button "Voltar" at bounding box center [1122, 31] width 30 height 11
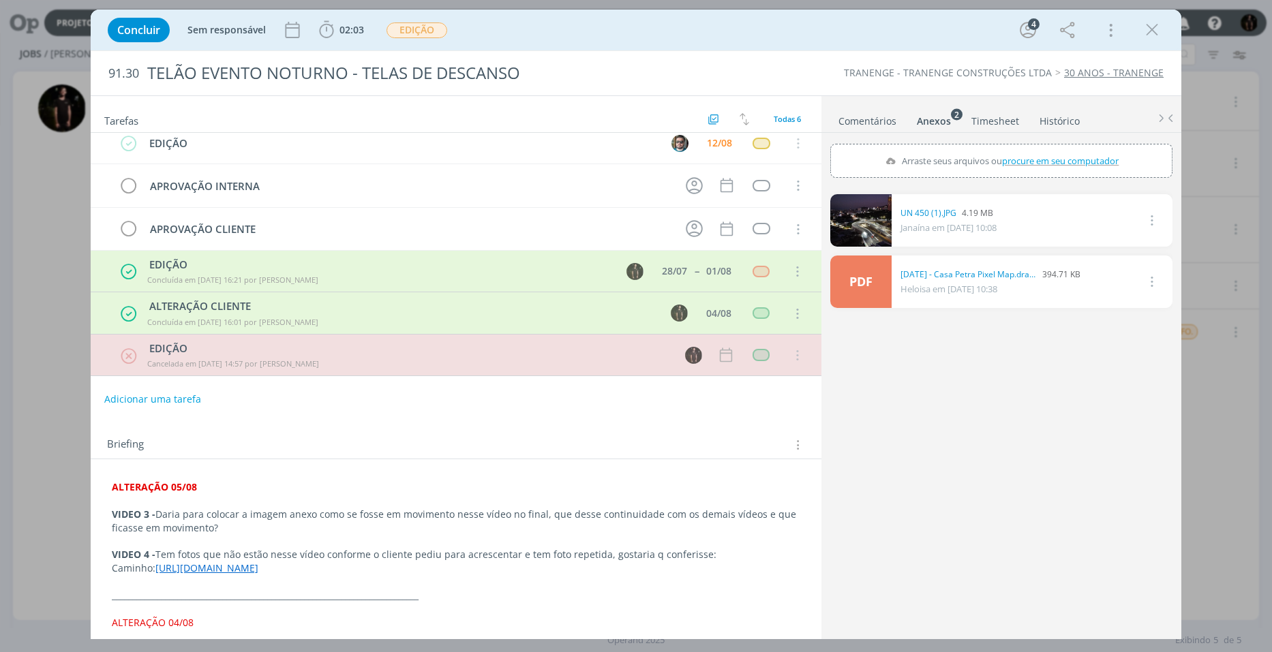
click at [864, 117] on link "Comentários" at bounding box center [867, 118] width 59 height 20
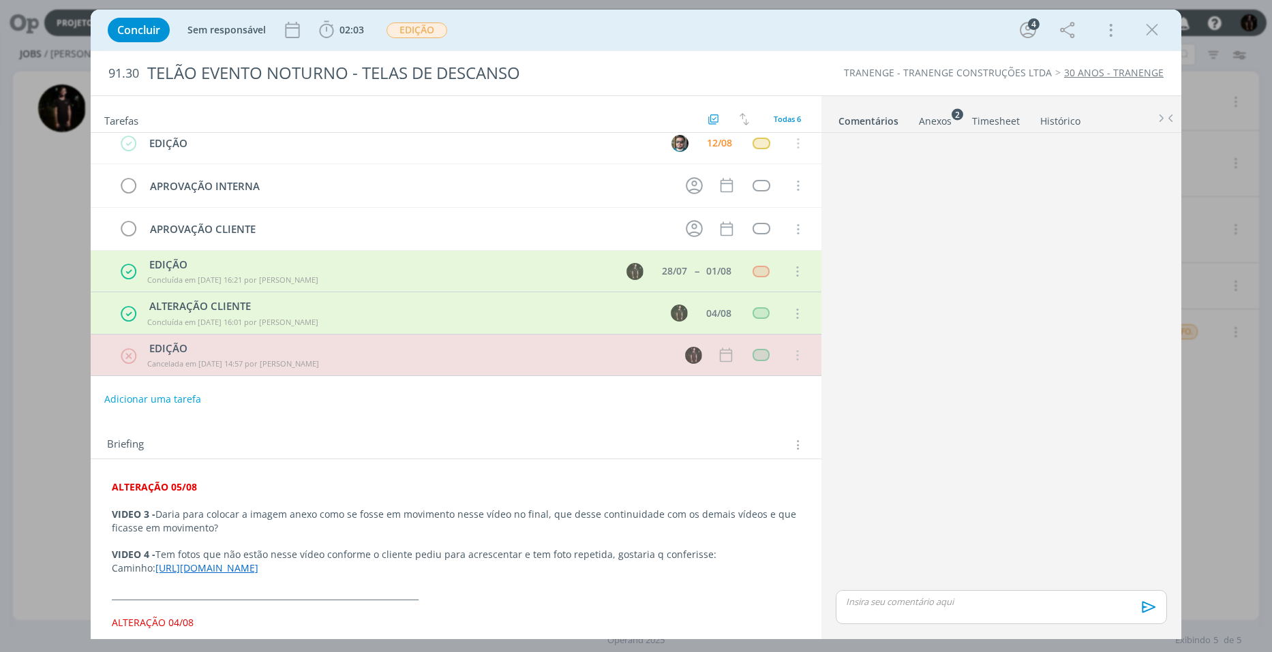
click at [1001, 144] on div "dialog" at bounding box center [1001, 362] width 342 height 449
click at [969, 616] on div "dialog" at bounding box center [1001, 607] width 331 height 34
click at [1149, 612] on icon "dialog" at bounding box center [1147, 612] width 20 height 20
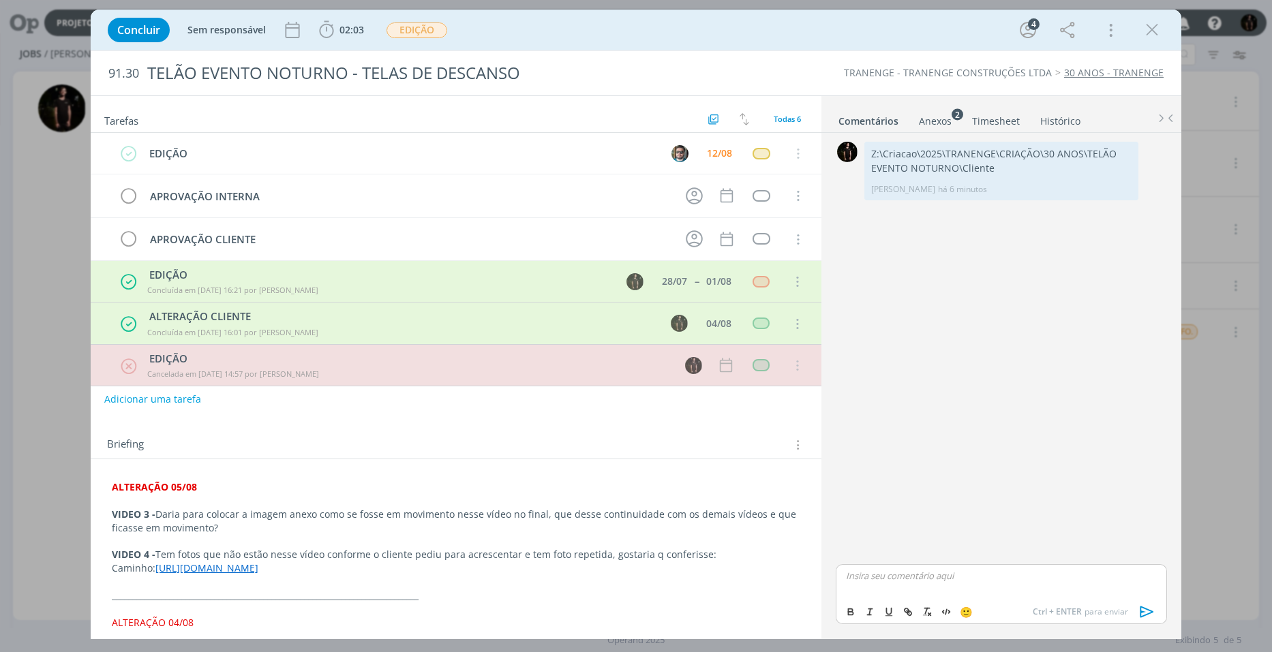
click at [324, 517] on p "VIDEO 3 - Daria para colocar a imagem anexo como se fosse em movimento nesse ví…" at bounding box center [456, 521] width 689 height 27
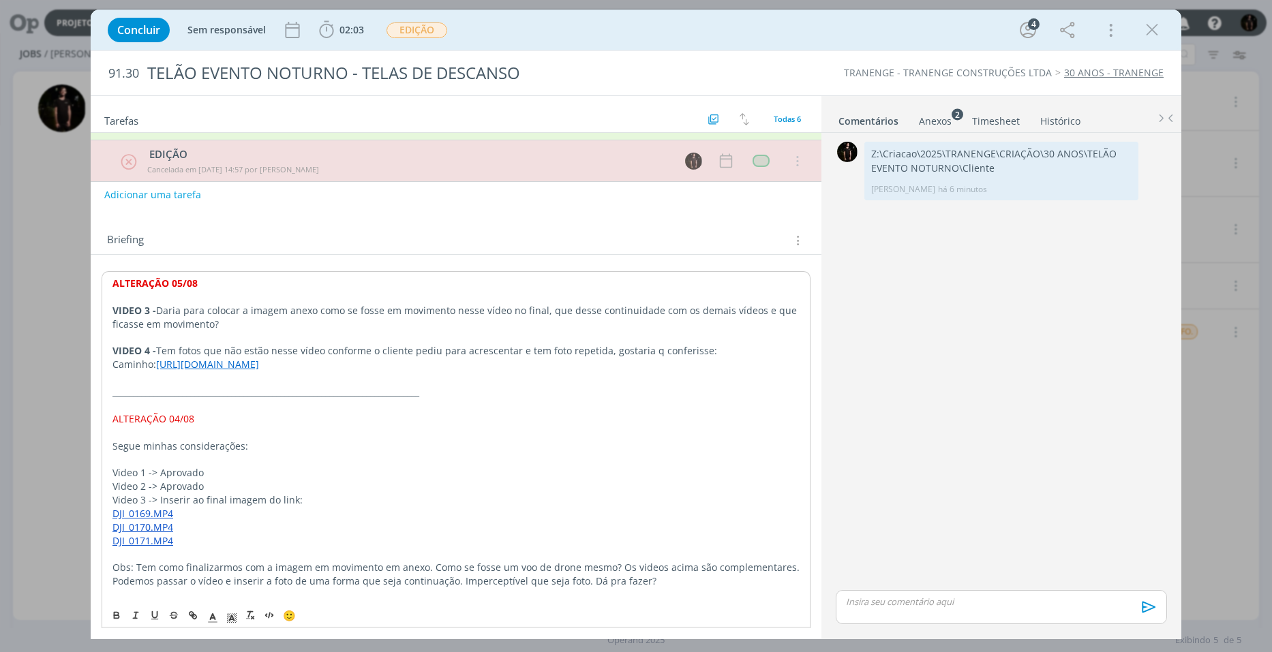
click at [254, 364] on link "[URL][DOMAIN_NAME]" at bounding box center [207, 364] width 103 height 13
click at [406, 406] on link "[URL][DOMAIN_NAME]" at bounding box center [409, 404] width 103 height 18
click at [132, 162] on td "dialog" at bounding box center [129, 161] width 20 height 21
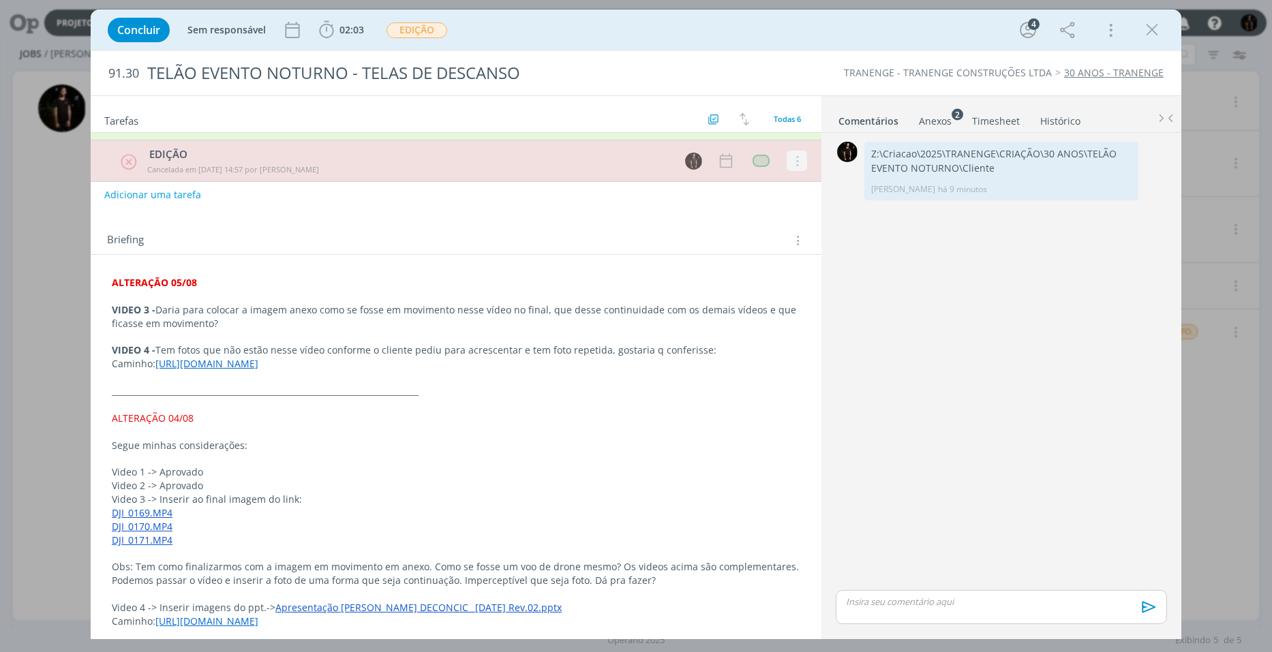
click at [794, 162] on div "Reabrir" at bounding box center [797, 161] width 20 height 20
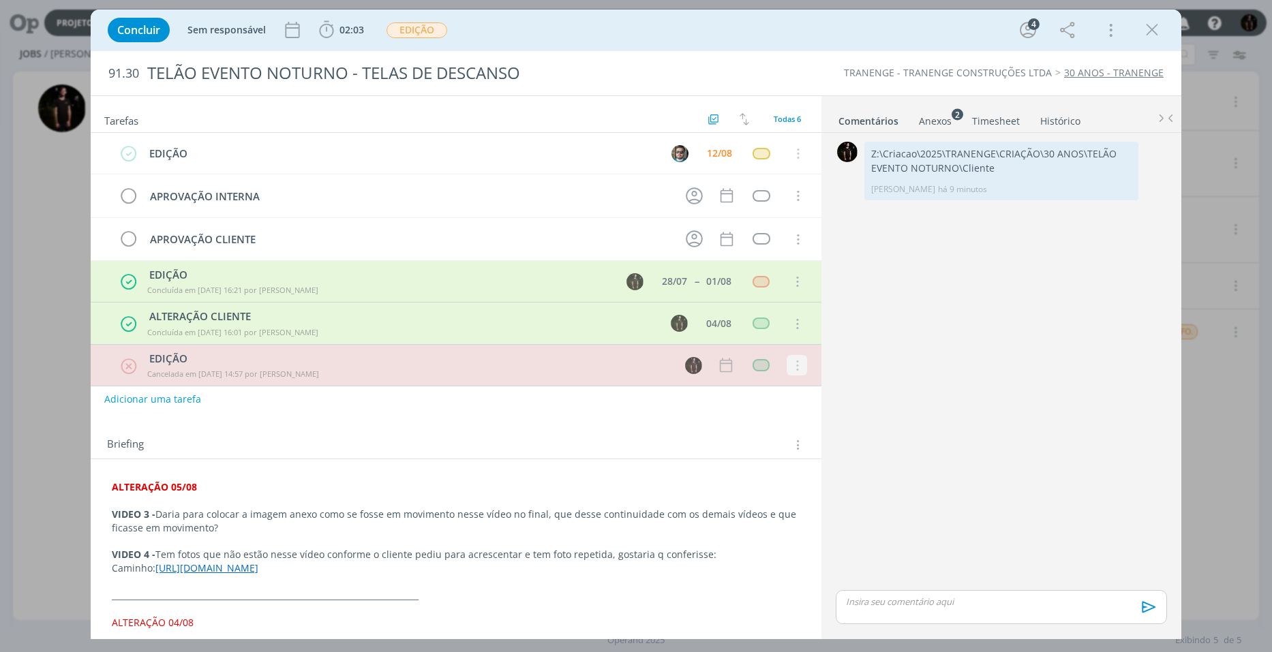
click at [799, 365] on div "Reabrir" at bounding box center [797, 366] width 20 height 20
click at [794, 370] on div "Reabrir" at bounding box center [797, 366] width 20 height 20
click at [668, 432] on div "Briefing Briefings Predefinidos Versões do Briefing Ver Briefing do Projeto" at bounding box center [456, 441] width 731 height 37
click at [434, 425] on div "Briefing Briefings Predefinidos Versões do Briefing Ver Briefing do Projeto" at bounding box center [456, 441] width 731 height 37
